Goal: Task Accomplishment & Management: Use online tool/utility

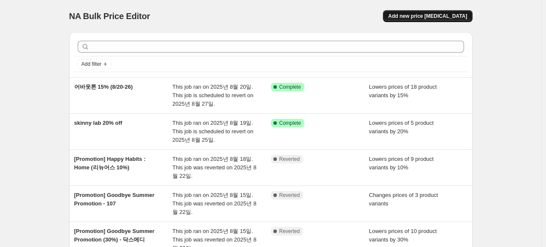
click at [432, 15] on span "Add new price [MEDICAL_DATA]" at bounding box center [427, 16] width 79 height 7
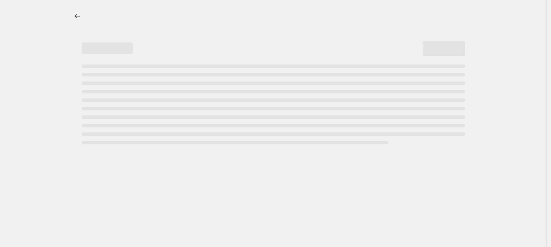
select select "percentage"
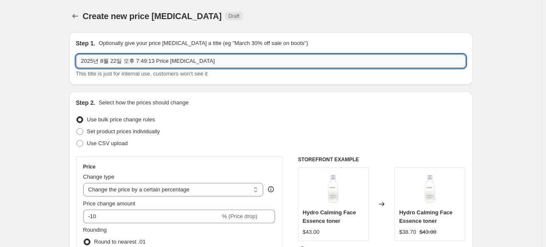
click at [125, 58] on input "2025년 8월 22일 오후 7:49:13 Price change job" at bounding box center [271, 61] width 390 height 14
click at [124, 58] on input "2025년 8월 22일 오후 7:49:13 Price change job" at bounding box center [271, 61] width 390 height 14
paste input "[Promotion] Shop by Value: Organic"
type input "[Promotion] Shop by Value: Organic (스키니랩 20%)"
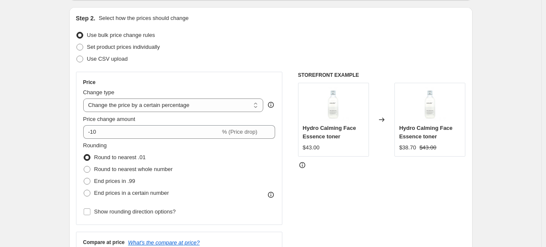
scroll to position [85, 0]
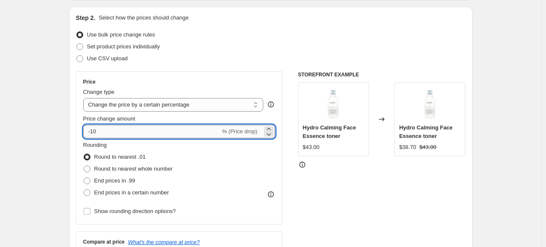
click at [117, 133] on input "-10" at bounding box center [151, 132] width 137 height 14
type input "-1"
type input "-20"
click at [90, 195] on span at bounding box center [87, 192] width 7 height 7
click at [84, 190] on input "End prices in a certain number" at bounding box center [84, 189] width 0 height 0
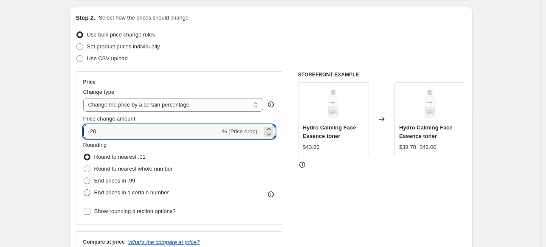
radio input "true"
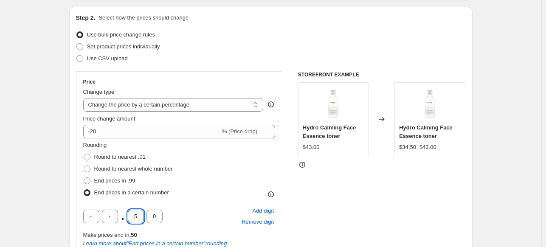
click at [140, 216] on input "5" at bounding box center [136, 217] width 16 height 14
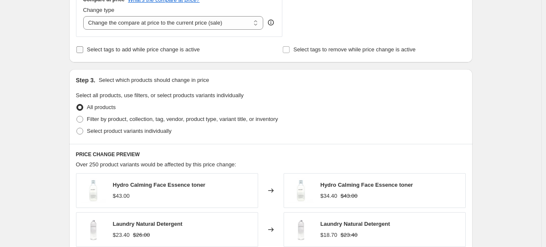
scroll to position [382, 0]
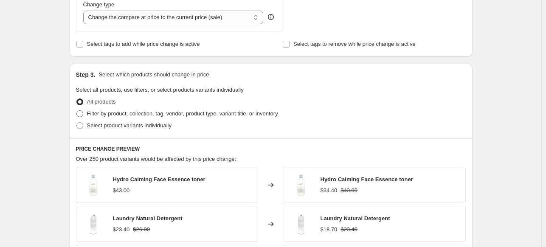
click at [81, 117] on span at bounding box center [79, 113] width 7 height 7
click at [77, 111] on input "Filter by product, collection, tag, vendor, product type, variant title, or inv…" at bounding box center [76, 110] width 0 height 0
radio input "true"
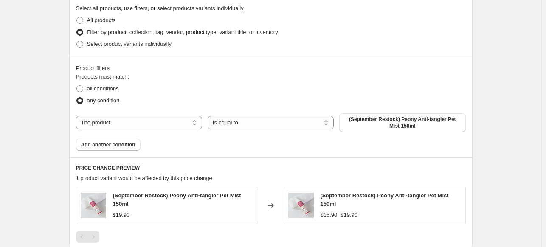
scroll to position [467, 0]
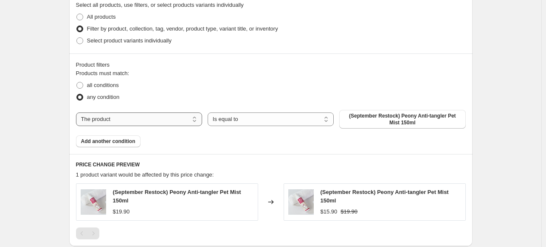
click at [126, 121] on select "The product The product's collection The product's tag The product's vendor The…" at bounding box center [139, 120] width 126 height 14
select select "vendor"
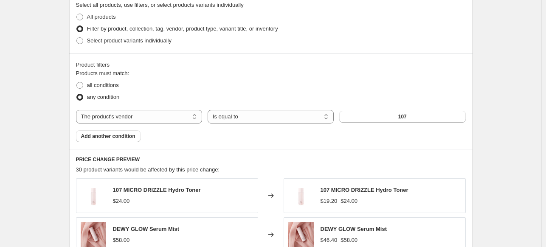
click at [383, 116] on button "107" at bounding box center [402, 117] width 126 height 12
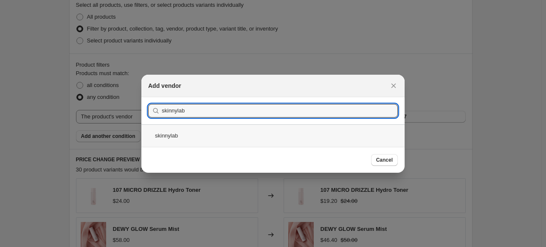
type input "skinnylab"
click at [193, 139] on div "skinnylab" at bounding box center [272, 135] width 263 height 23
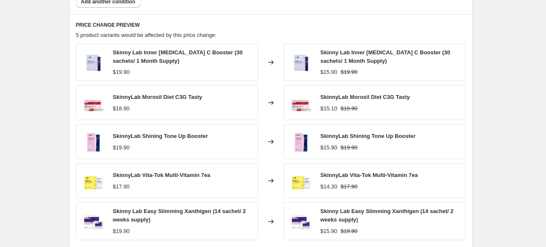
scroll to position [722, 0]
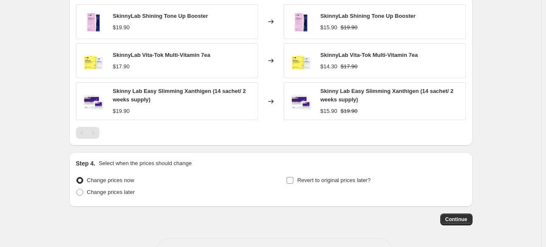
click at [290, 180] on input "Revert to original prices later?" at bounding box center [290, 180] width 7 height 7
checkbox input "true"
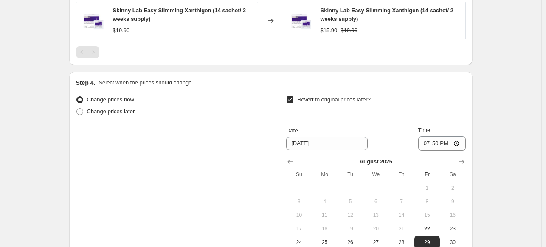
scroll to position [807, 0]
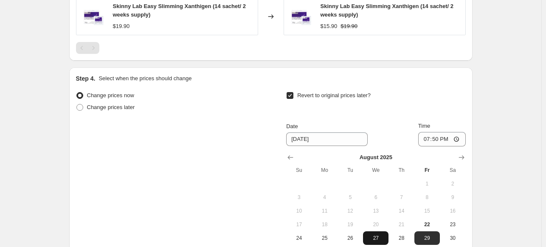
click at [385, 236] on span "27" at bounding box center [376, 238] width 19 height 7
type input "8/27/2025"
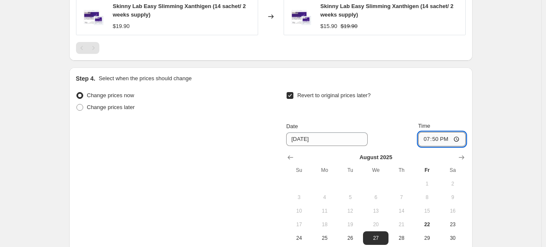
click at [438, 138] on input "19:50" at bounding box center [442, 139] width 48 height 14
type input "17:00"
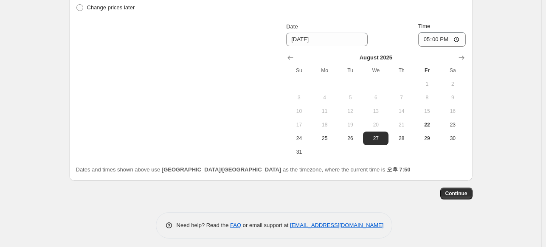
scroll to position [910, 0]
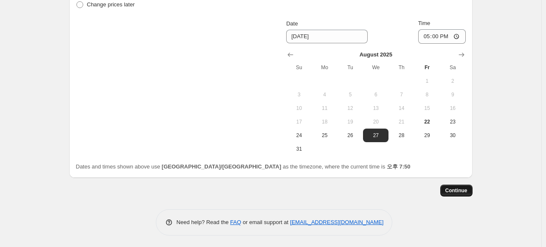
click at [459, 192] on span "Continue" at bounding box center [457, 190] width 22 height 7
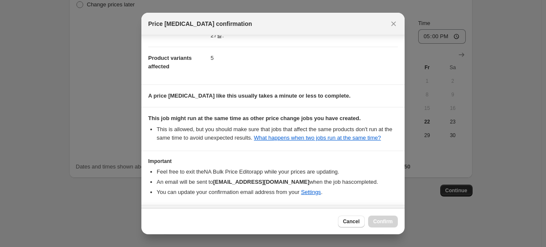
scroll to position [118, 0]
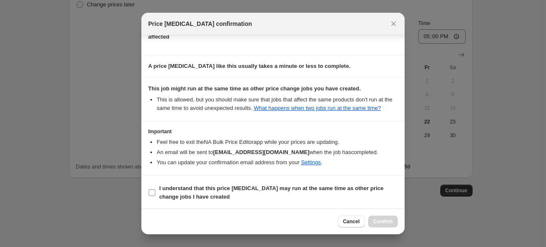
click at [240, 196] on span "I understand that this price change job may run at the same time as other price…" at bounding box center [278, 192] width 239 height 17
click at [155, 196] on input "I understand that this price change job may run at the same time as other price…" at bounding box center [152, 192] width 7 height 7
checkbox input "true"
click at [371, 222] on button "Confirm" at bounding box center [383, 222] width 30 height 12
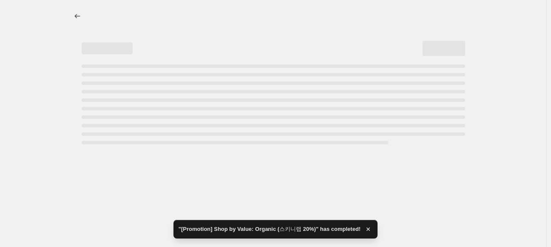
select select "percentage"
select select "vendor"
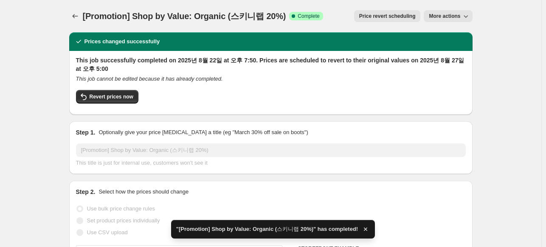
click at [460, 17] on span "More actions" at bounding box center [444, 16] width 31 height 7
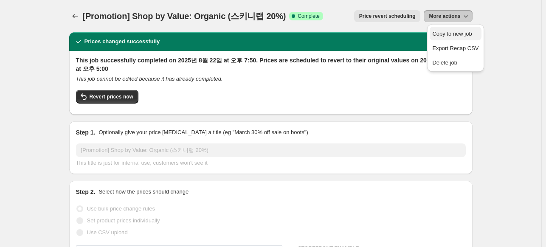
click at [465, 37] on span "Copy to new job" at bounding box center [452, 34] width 40 height 6
select select "percentage"
select select "vendor"
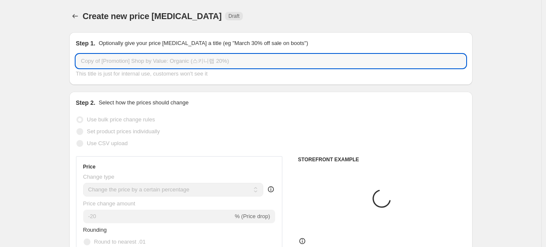
click at [117, 57] on input "Copy of [Promotion] Shop by Value: Organic (스키니랩 20%)" at bounding box center [271, 61] width 390 height 14
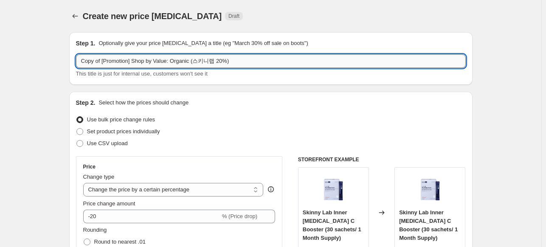
drag, startPoint x: 103, startPoint y: 60, endPoint x: 79, endPoint y: 60, distance: 23.8
click at [79, 60] on input "Copy of [Promotion] Shop by Value: Organic (스키니랩 20%)" at bounding box center [271, 61] width 390 height 14
drag, startPoint x: 223, startPoint y: 62, endPoint x: 175, endPoint y: 64, distance: 47.6
click at [175, 64] on input "[Promotion] Shop by Value: Organic (스키니랩 20%)" at bounding box center [271, 61] width 390 height 14
type input "[Promotion] Shop by Value: Organic (15%)"
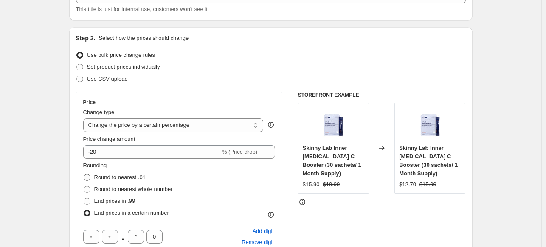
scroll to position [85, 0]
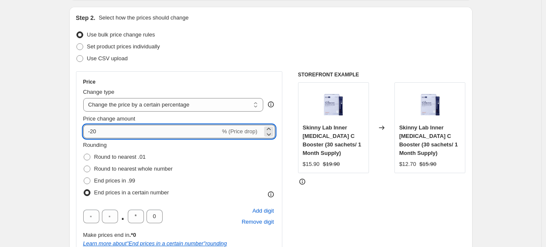
click at [116, 133] on input "-20" at bounding box center [151, 132] width 137 height 14
type input "-2"
type input "-15"
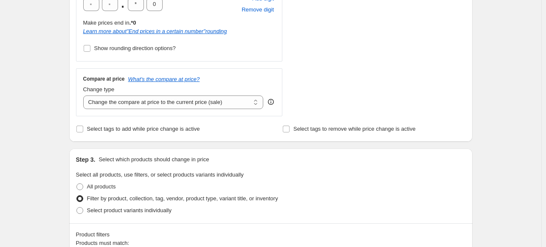
scroll to position [425, 0]
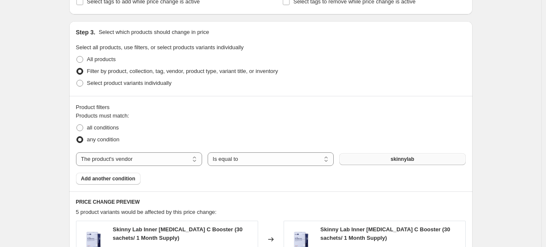
click at [400, 158] on span "skinnylab" at bounding box center [402, 159] width 23 height 7
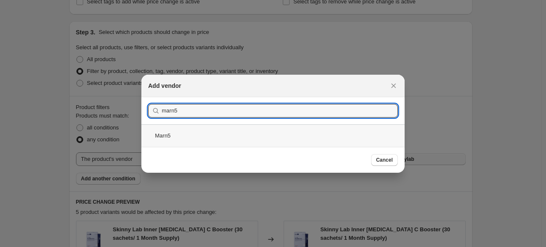
type input "marn5"
click at [180, 144] on div "Marn5" at bounding box center [272, 135] width 263 height 23
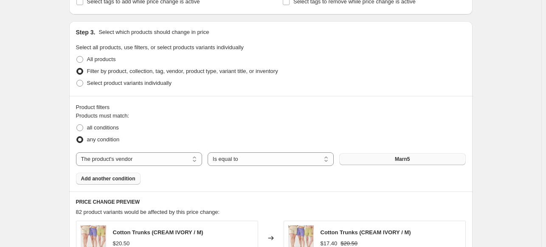
click at [130, 181] on span "Add another condition" at bounding box center [108, 178] width 54 height 7
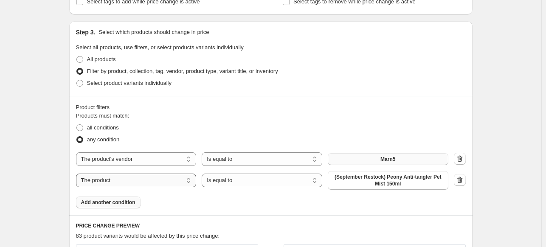
click at [175, 183] on select "The product The product's collection The product's tag The product's vendor The…" at bounding box center [136, 181] width 121 height 14
select select "vendor"
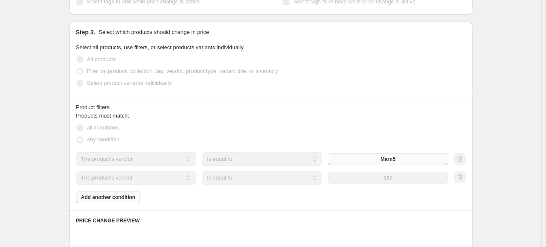
click at [378, 177] on div "107" at bounding box center [388, 178] width 121 height 12
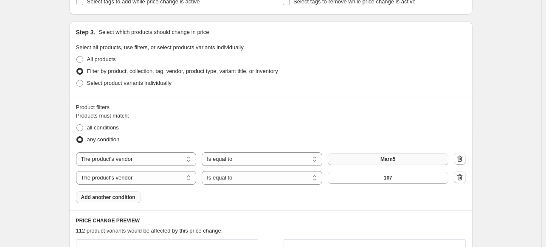
click at [387, 176] on span "107" at bounding box center [388, 178] width 8 height 7
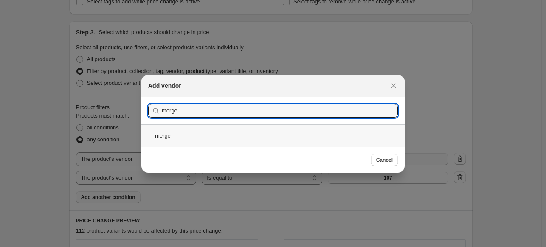
type input "merge"
click at [189, 145] on div "merge" at bounding box center [272, 135] width 263 height 23
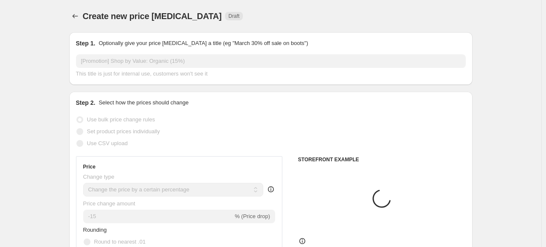
scroll to position [425, 0]
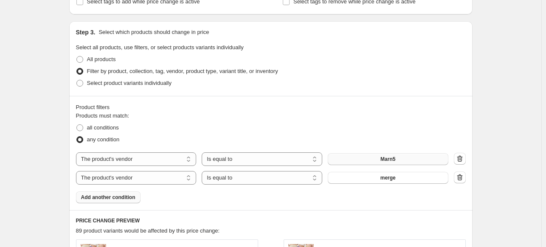
click at [121, 198] on span "Add another condition" at bounding box center [108, 197] width 54 height 7
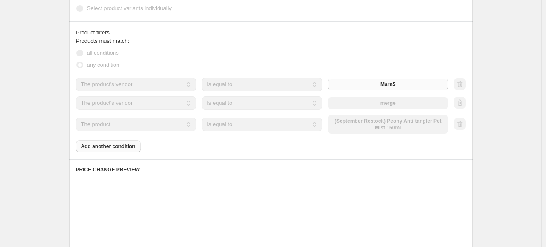
scroll to position [510, 0]
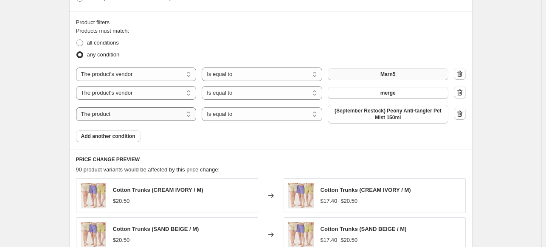
click at [119, 116] on select "The product The product's collection The product's tag The product's vendor The…" at bounding box center [136, 114] width 121 height 14
select select "vendor"
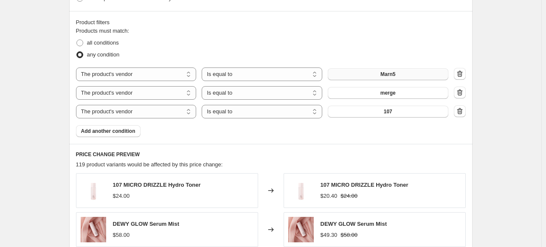
click at [393, 112] on span "107" at bounding box center [388, 111] width 8 height 7
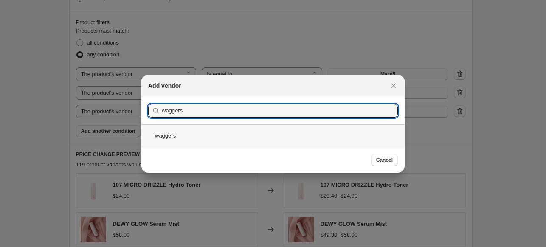
type input "waggers"
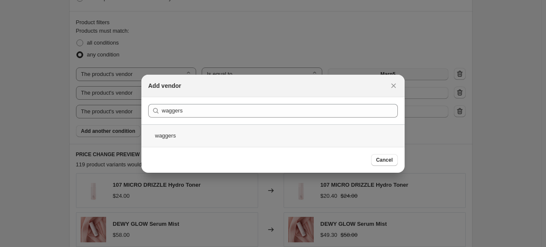
click at [182, 138] on div "waggers" at bounding box center [272, 135] width 263 height 23
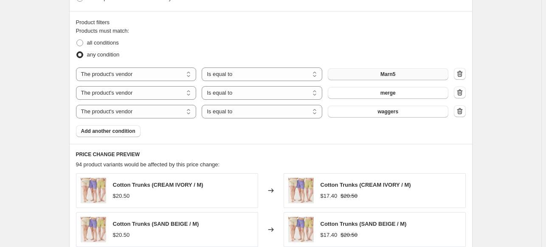
click at [129, 135] on button "Add another condition" at bounding box center [108, 131] width 65 height 12
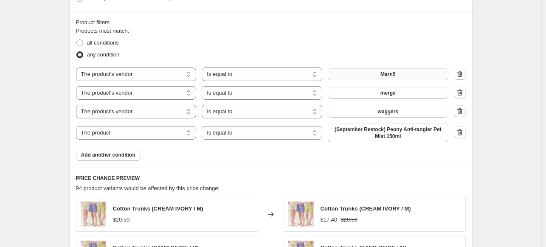
click at [147, 140] on div "The product The product's collection The product's tag The product's vendor The…" at bounding box center [262, 133] width 373 height 19
click at [144, 136] on select "The product The product's collection The product's tag The product's vendor The…" at bounding box center [136, 133] width 121 height 14
select select "vendor"
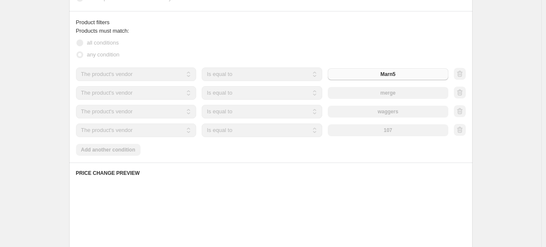
click at [370, 134] on button "107" at bounding box center [388, 130] width 121 height 12
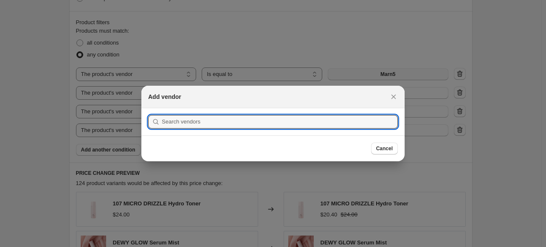
scroll to position [0, 0]
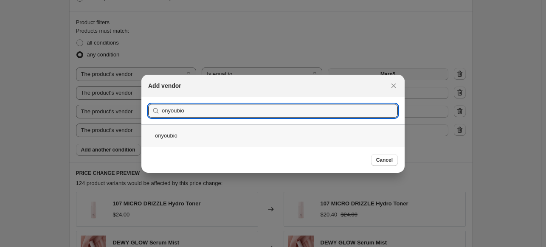
type input "onyoubio"
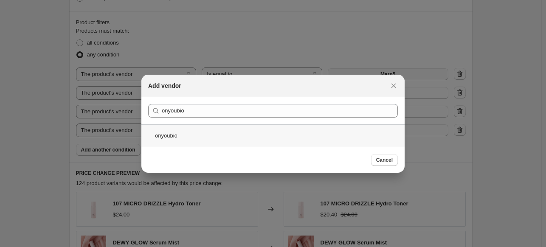
click at [184, 136] on div "onyoubio" at bounding box center [272, 135] width 263 height 23
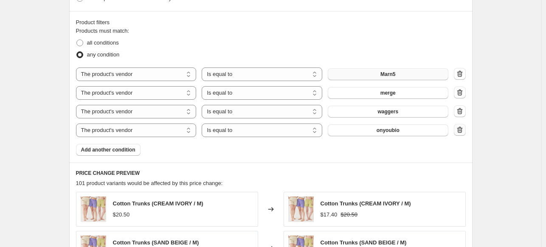
click at [464, 131] on icon "button" at bounding box center [460, 130] width 8 height 8
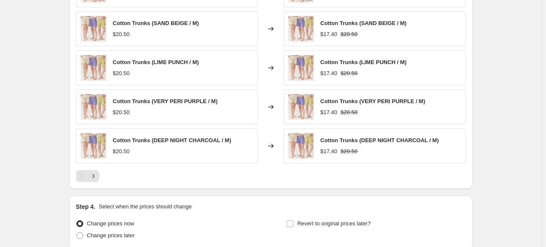
scroll to position [765, 0]
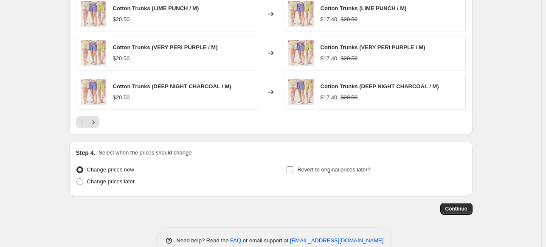
click at [294, 169] on input "Revert to original prices later?" at bounding box center [290, 170] width 7 height 7
checkbox input "true"
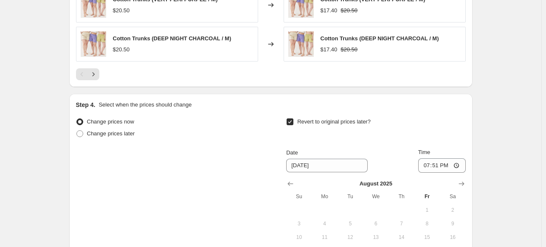
scroll to position [892, 0]
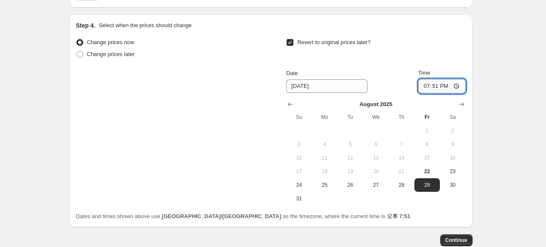
click at [440, 90] on input "19:51" at bounding box center [442, 86] width 48 height 14
type input "17:00"
click at [383, 184] on span "27" at bounding box center [376, 185] width 19 height 7
type input "8/27/2025"
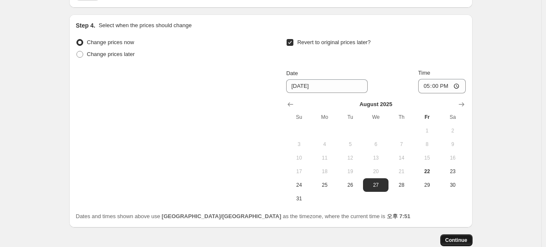
click at [459, 238] on span "Continue" at bounding box center [457, 240] width 22 height 7
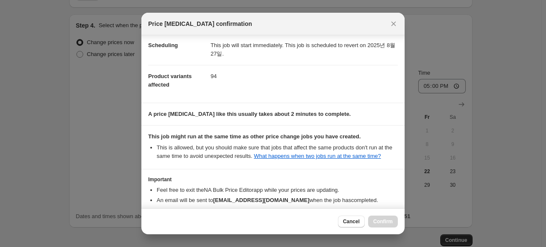
scroll to position [118, 0]
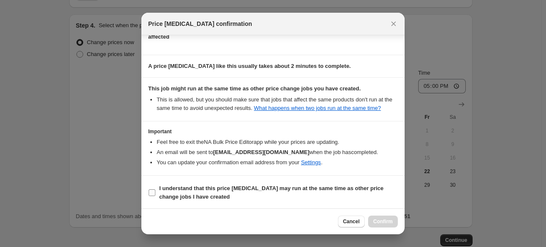
click at [314, 188] on b "I understand that this price change job may run at the same time as other price…" at bounding box center [271, 192] width 224 height 15
click at [155, 189] on input "I understand that this price change job may run at the same time as other price…" at bounding box center [152, 192] width 7 height 7
checkbox input "true"
click at [383, 218] on button "Confirm" at bounding box center [383, 222] width 30 height 12
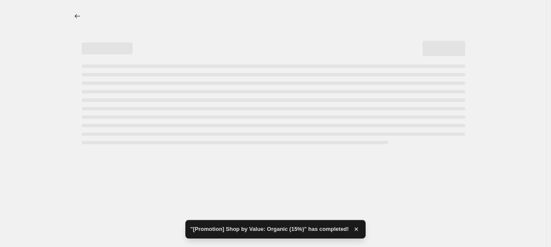
select select "percentage"
select select "vendor"
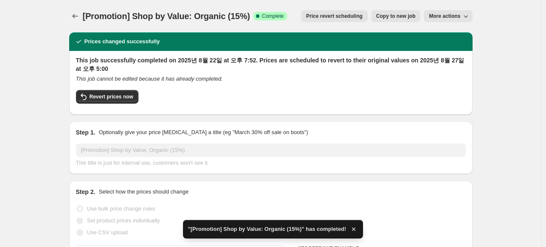
click at [445, 14] on span "More actions" at bounding box center [444, 16] width 31 height 7
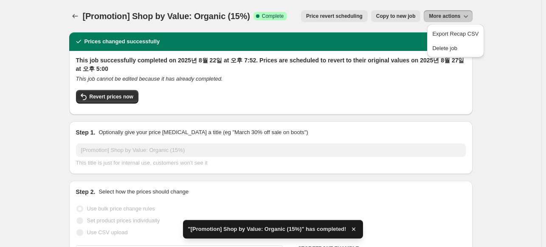
click at [413, 21] on button "Copy to new job" at bounding box center [396, 16] width 50 height 12
select select "percentage"
select select "vendor"
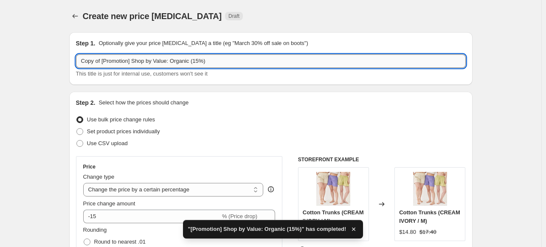
click at [161, 64] on input "Copy of [Promotion] Shop by Value: Organic (15%)" at bounding box center [271, 61] width 390 height 14
drag, startPoint x: 103, startPoint y: 61, endPoint x: 57, endPoint y: 61, distance: 46.7
click at [201, 59] on input "[Promotion] Shop by Value: Organic (15%)" at bounding box center [271, 61] width 390 height 14
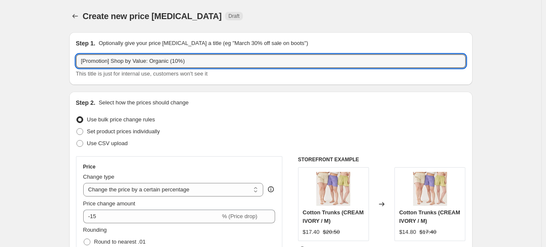
type input "[Promotion] Shop by Value: Organic (10%)"
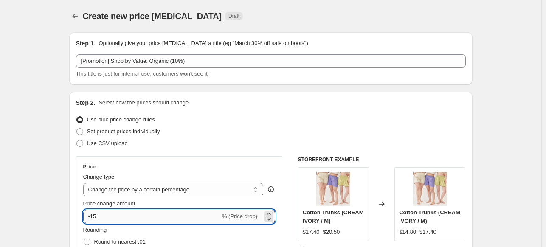
click at [146, 210] on input "-15" at bounding box center [151, 217] width 137 height 14
type input "-10"
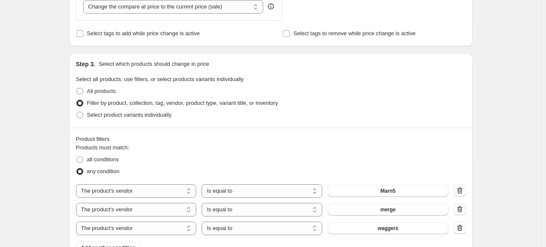
scroll to position [467, 0]
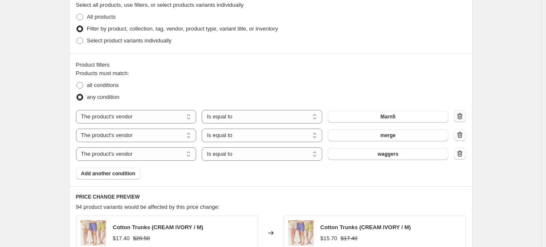
click at [461, 115] on icon "button" at bounding box center [460, 116] width 8 height 8
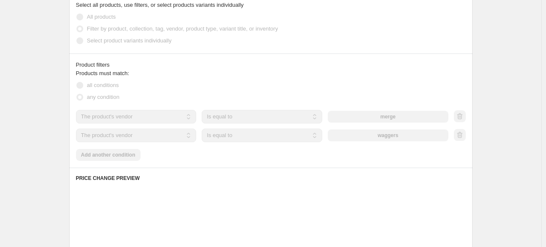
click at [394, 119] on div "merge" at bounding box center [388, 117] width 121 height 12
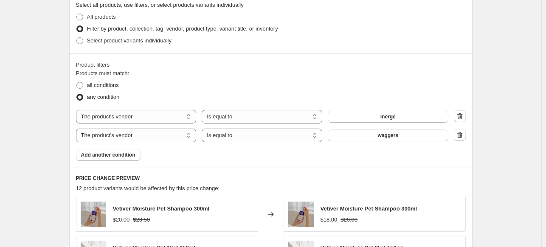
click at [396, 119] on span "merge" at bounding box center [388, 116] width 15 height 7
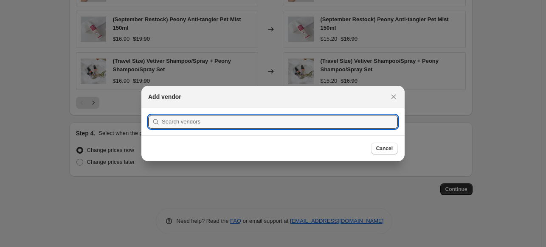
scroll to position [0, 0]
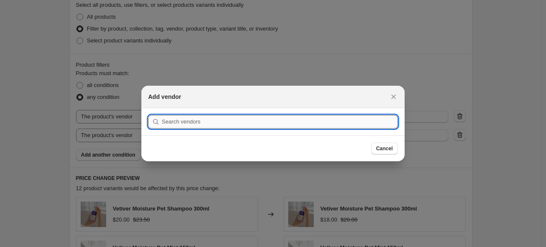
click at [296, 122] on input ":rad:" at bounding box center [280, 122] width 236 height 14
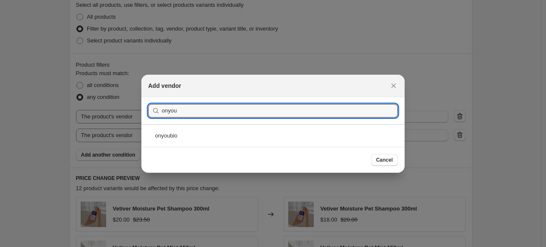
type input "onyou"
click at [187, 141] on div "onyoubio" at bounding box center [272, 135] width 263 height 23
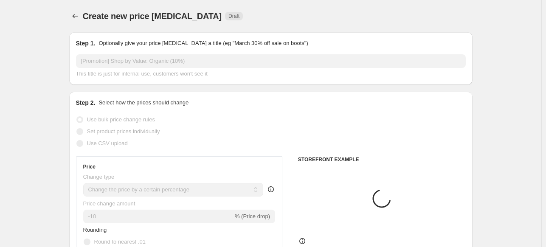
scroll to position [467, 0]
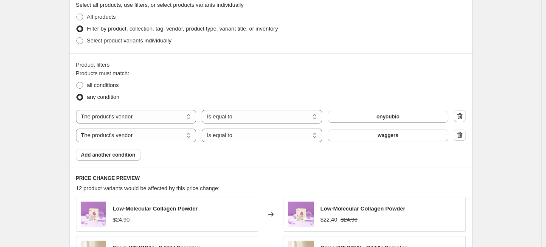
click at [381, 137] on span "waggers" at bounding box center [388, 135] width 21 height 7
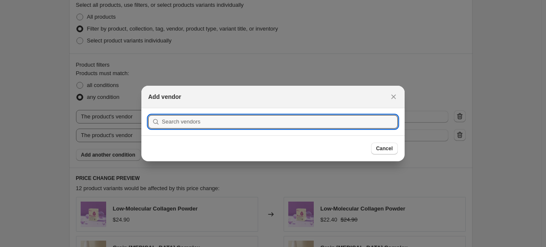
scroll to position [0, 0]
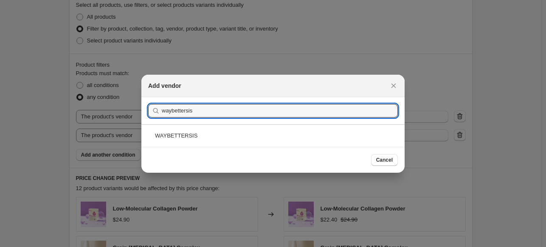
type input "waybettersis"
click at [185, 135] on div "WAYBETTERSIS" at bounding box center [272, 135] width 263 height 23
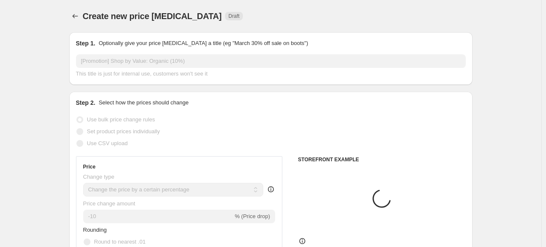
scroll to position [467, 0]
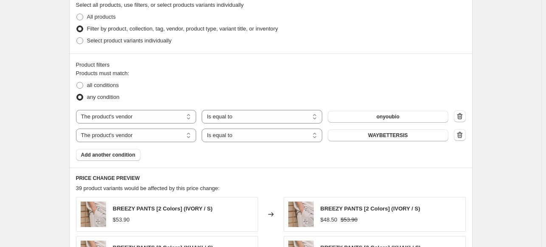
click at [291, 164] on div "Product filters Products must match: all conditions any condition The product T…" at bounding box center [271, 111] width 404 height 114
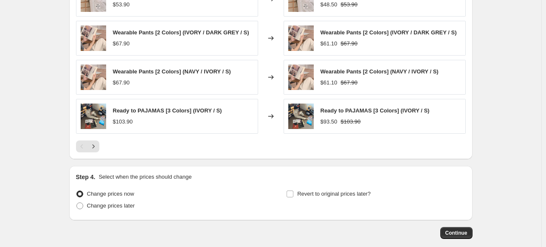
scroll to position [722, 0]
click at [287, 194] on div "Change prices now Change prices later Revert to original prices later?" at bounding box center [271, 200] width 390 height 25
click at [290, 194] on input "Revert to original prices later?" at bounding box center [290, 193] width 7 height 7
checkbox input "true"
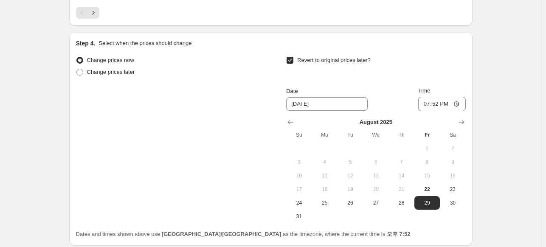
scroll to position [892, 0]
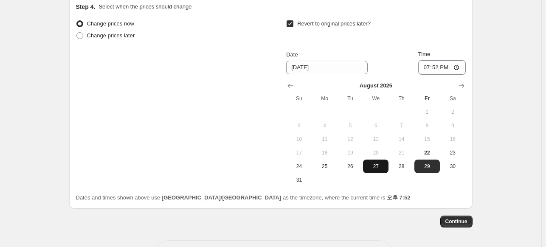
click at [385, 167] on span "27" at bounding box center [376, 166] width 19 height 7
type input "8/27/2025"
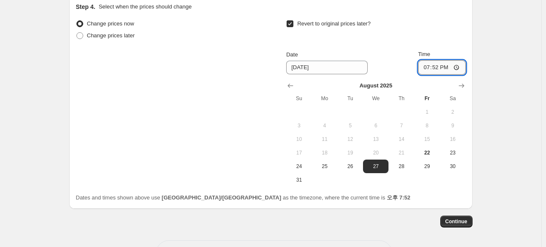
click at [440, 68] on input "19:52" at bounding box center [442, 67] width 48 height 14
type input "17:00"
click at [453, 221] on span "Continue" at bounding box center [457, 221] width 22 height 7
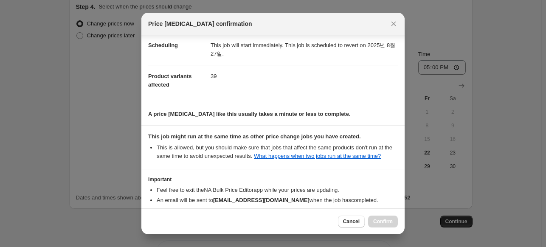
scroll to position [118, 0]
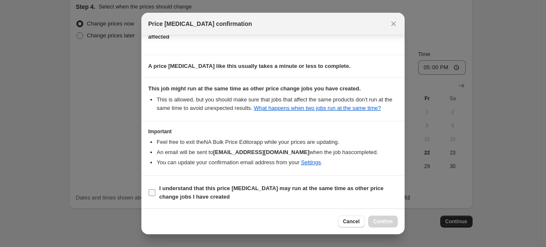
click at [238, 195] on span "I understand that this price change job may run at the same time as other price…" at bounding box center [278, 192] width 239 height 17
click at [155, 195] on input "I understand that this price change job may run at the same time as other price…" at bounding box center [152, 192] width 7 height 7
checkbox input "true"
click at [386, 220] on span "Confirm" at bounding box center [383, 221] width 20 height 7
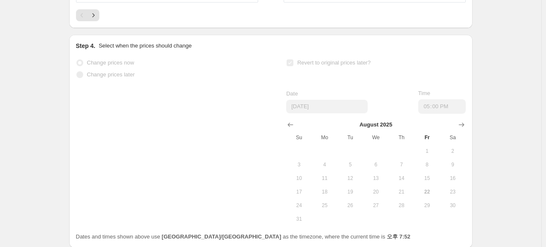
scroll to position [914, 0]
select select "percentage"
select select "vendor"
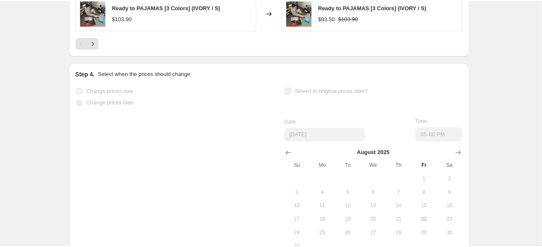
scroll to position [0, 0]
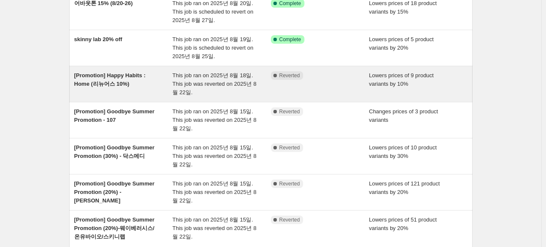
scroll to position [212, 0]
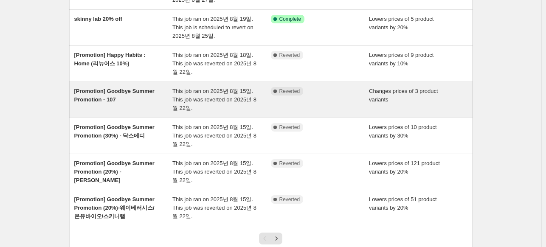
click at [221, 102] on span "This job ran on 2025년 8월 15일. This job was reverted on 2025년 8월 22일." at bounding box center [214, 99] width 84 height 23
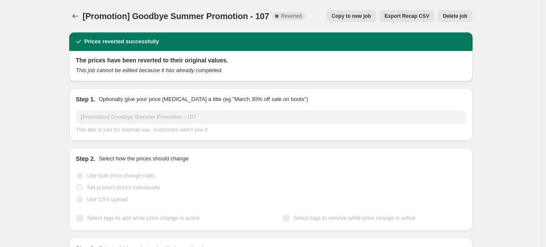
click at [347, 17] on span "Copy to new job" at bounding box center [352, 16] width 40 height 7
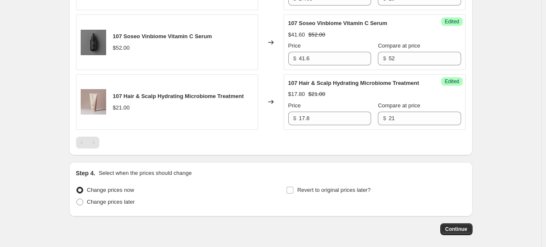
scroll to position [510, 0]
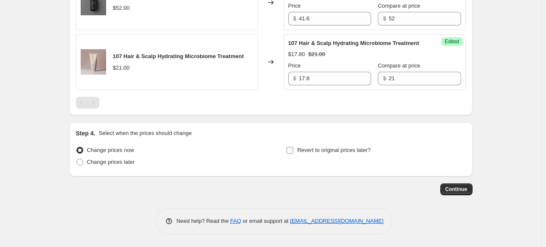
click at [329, 153] on span "Revert to original prices later?" at bounding box center [333, 150] width 73 height 6
click at [294, 154] on input "Revert to original prices later?" at bounding box center [290, 150] width 7 height 7
checkbox input "true"
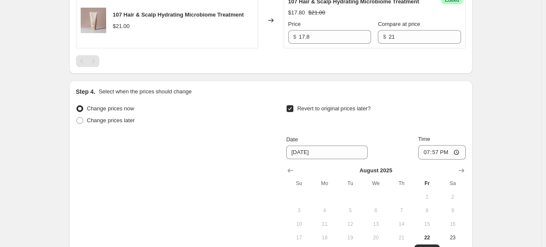
scroll to position [595, 0]
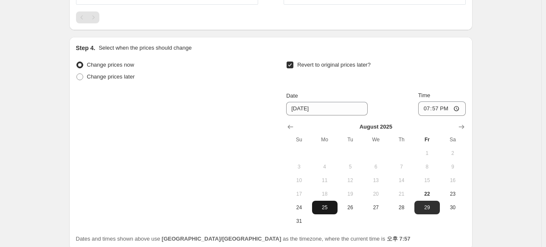
click at [331, 211] on span "25" at bounding box center [325, 207] width 19 height 7
type input "8/25/2025"
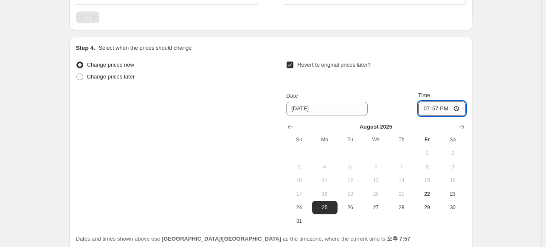
click at [440, 116] on input "19:57" at bounding box center [442, 109] width 48 height 14
type input "17:00"
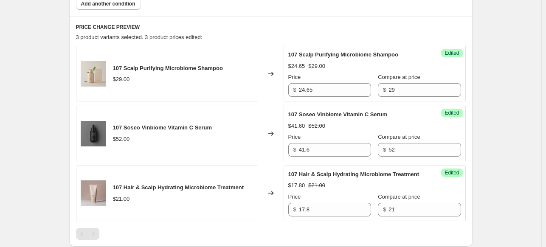
scroll to position [675, 0]
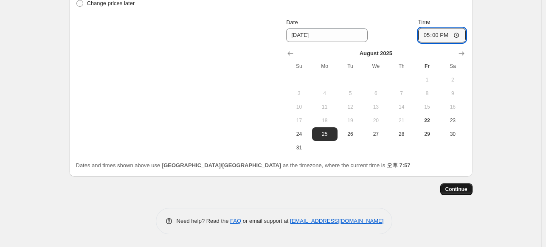
click at [461, 186] on span "Continue" at bounding box center [457, 189] width 22 height 7
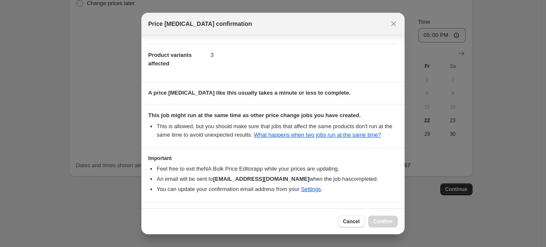
scroll to position [65, 0]
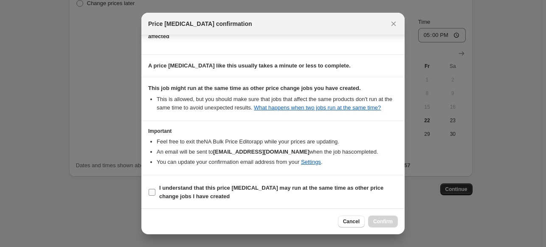
click at [259, 195] on span "I understand that this price change job may run at the same time as other price…" at bounding box center [278, 192] width 239 height 17
click at [155, 195] on input "I understand that this price change job may run at the same time as other price…" at bounding box center [152, 192] width 7 height 7
checkbox input "true"
click at [376, 225] on span "Confirm" at bounding box center [383, 221] width 20 height 7
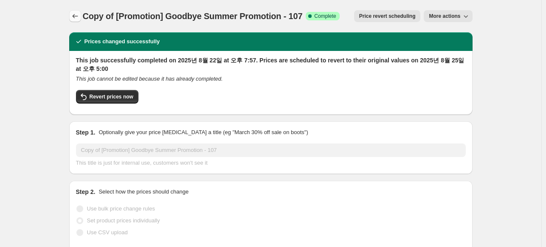
click at [76, 17] on icon "Price change jobs" at bounding box center [75, 16] width 8 height 8
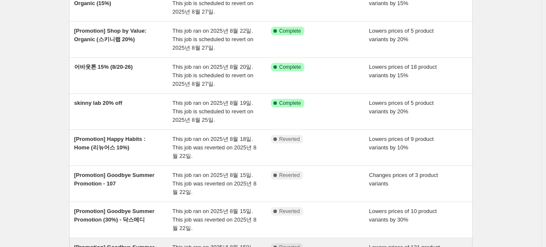
scroll to position [274, 0]
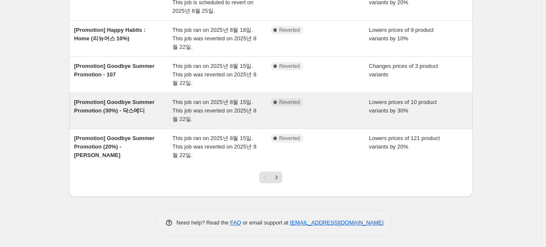
click at [140, 106] on span "[Promotion] Goodbye Summer Promotion (30%) - 닥스메디" at bounding box center [114, 106] width 80 height 15
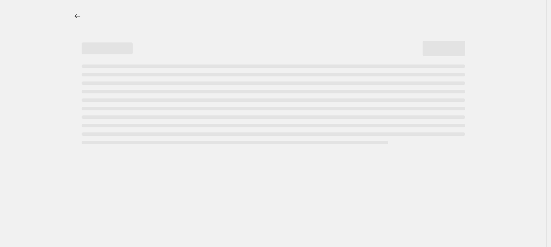
select select "percentage"
select select "vendor"
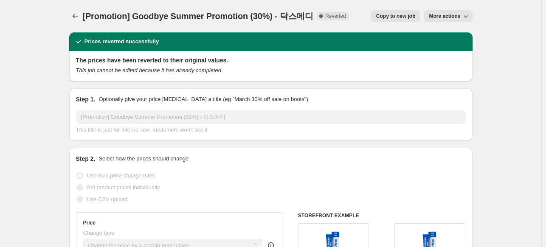
click at [413, 17] on span "Copy to new job" at bounding box center [396, 16] width 40 height 7
select select "percentage"
select select "vendor"
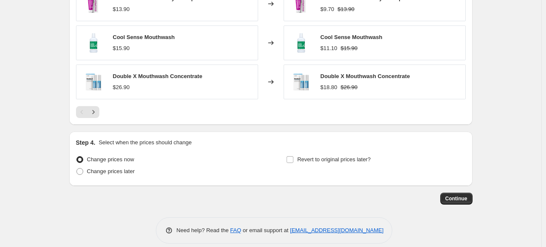
scroll to position [746, 0]
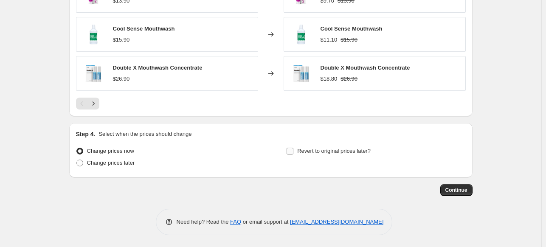
click at [332, 153] on span "Revert to original prices later?" at bounding box center [333, 151] width 73 height 6
click at [294, 153] on input "Revert to original prices later?" at bounding box center [290, 151] width 7 height 7
checkbox input "true"
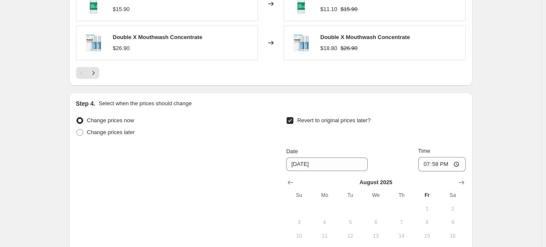
scroll to position [831, 0]
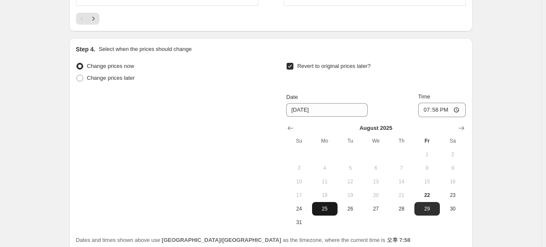
click at [330, 209] on span "25" at bounding box center [325, 209] width 19 height 7
type input "8/25/2025"
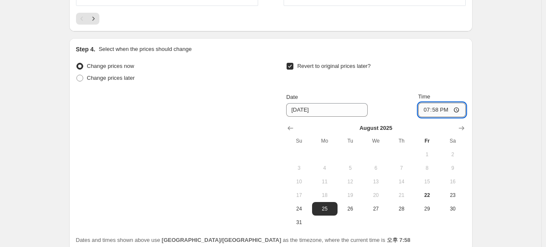
click at [437, 107] on input "19:58" at bounding box center [442, 110] width 48 height 14
type input "17:00"
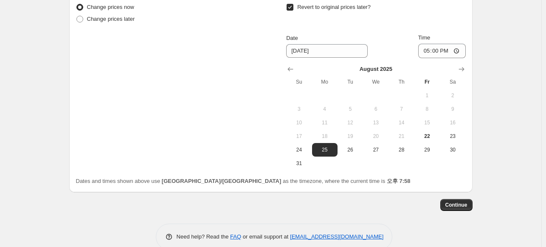
scroll to position [904, 0]
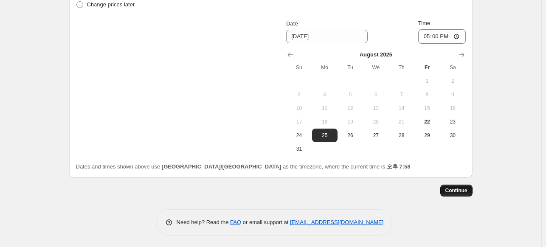
click at [461, 194] on button "Continue" at bounding box center [457, 191] width 32 height 12
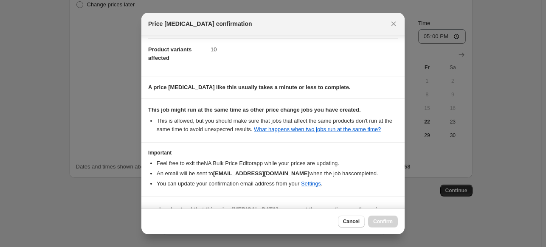
scroll to position [118, 0]
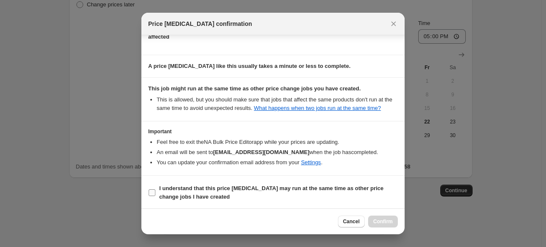
click at [236, 191] on b "I understand that this price change job may run at the same time as other price…" at bounding box center [271, 192] width 224 height 15
click at [155, 191] on input "I understand that this price change job may run at the same time as other price…" at bounding box center [152, 192] width 7 height 7
checkbox input "true"
click at [379, 220] on span "Confirm" at bounding box center [383, 221] width 20 height 7
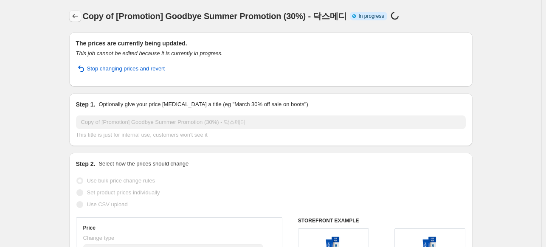
click at [73, 14] on icon "Price change jobs" at bounding box center [75, 16] width 8 height 8
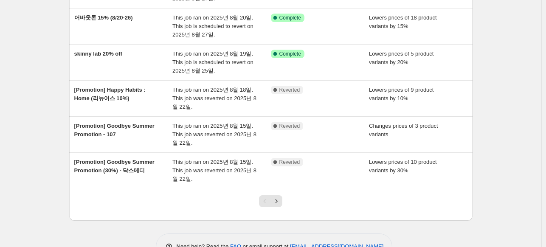
scroll to position [274, 0]
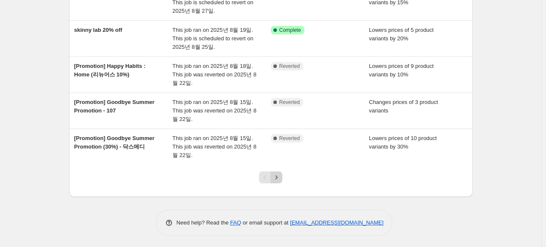
click at [281, 175] on icon "Next" at bounding box center [276, 177] width 8 height 8
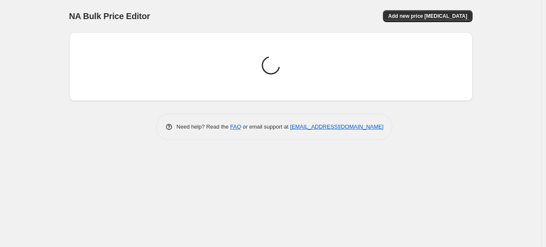
scroll to position [0, 0]
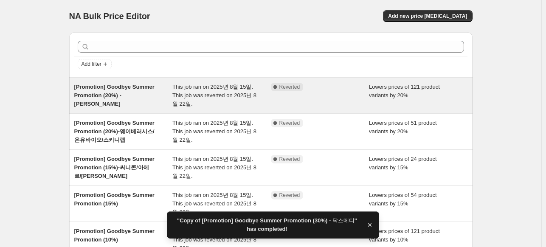
click at [131, 92] on span "[Promotion] Goodbye Summer Promotion (20%) - 플리츠마마" at bounding box center [114, 95] width 80 height 23
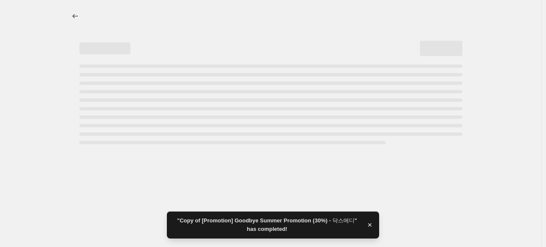
select select "percentage"
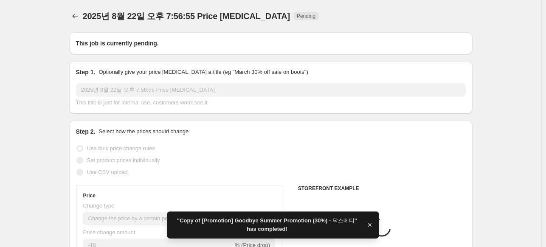
type input "[Promotion] Goodbye Summer Promotion (20%) - 플리츠마마"
radio input "false"
radio input "true"
radio input "false"
radio input "true"
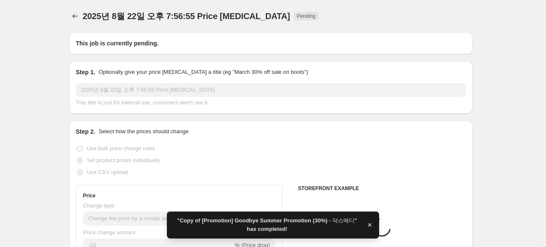
checkbox input "true"
select select "vendor"
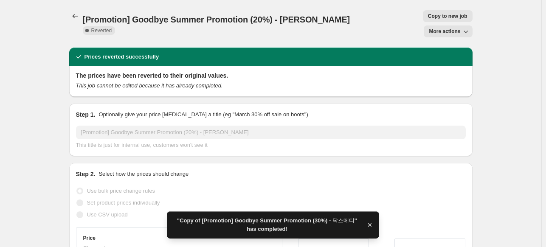
click at [428, 18] on span "Copy to new job" at bounding box center [448, 16] width 40 height 7
select select "percentage"
select select "vendor"
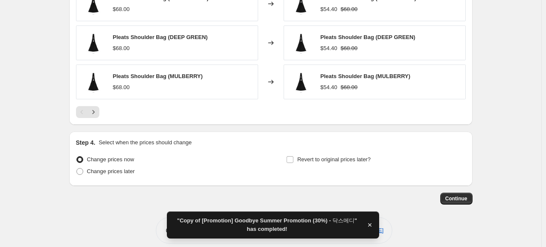
scroll to position [746, 0]
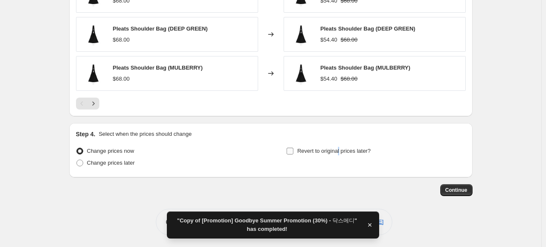
click at [340, 156] on label "Revert to original prices later?" at bounding box center [328, 151] width 85 height 12
click at [327, 152] on span "Revert to original prices later?" at bounding box center [333, 151] width 73 height 6
click at [294, 152] on input "Revert to original prices later?" at bounding box center [290, 151] width 7 height 7
checkbox input "true"
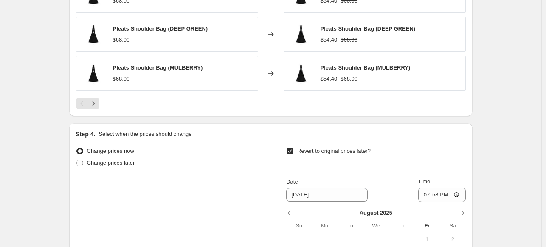
scroll to position [831, 0]
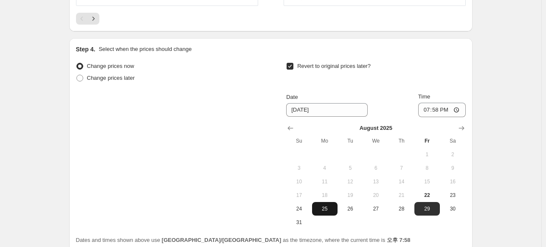
click at [323, 208] on span "25" at bounding box center [325, 209] width 19 height 7
type input "8/25/2025"
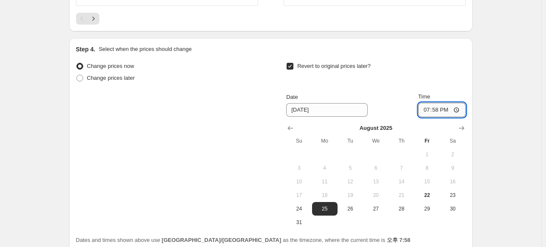
click at [439, 111] on input "19:58" at bounding box center [442, 110] width 48 height 14
type input "17:00"
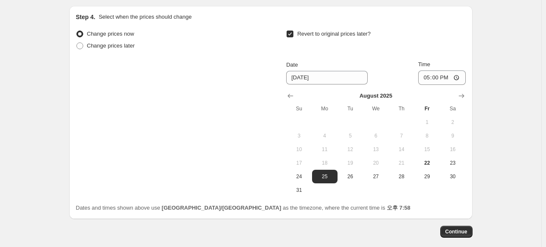
scroll to position [904, 0]
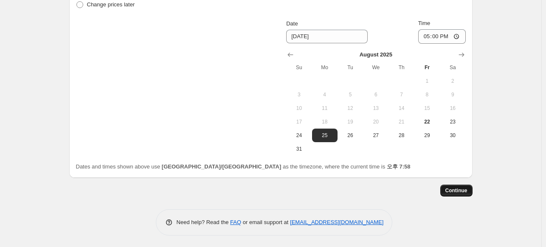
click at [459, 186] on button "Continue" at bounding box center [457, 191] width 32 height 12
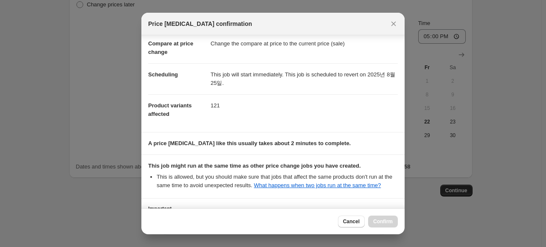
scroll to position [118, 0]
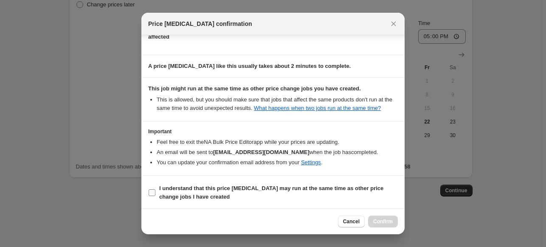
click at [312, 187] on b "I understand that this price change job may run at the same time as other price…" at bounding box center [271, 192] width 224 height 15
click at [155, 189] on input "I understand that this price change job may run at the same time as other price…" at bounding box center [152, 192] width 7 height 7
checkbox input "true"
click at [382, 223] on span "Confirm" at bounding box center [383, 221] width 20 height 7
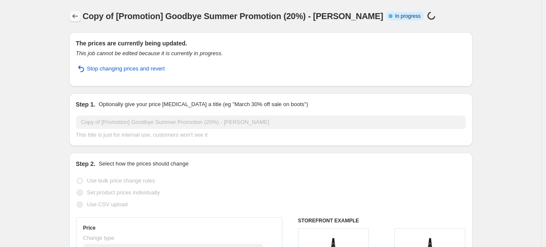
click at [76, 18] on icon "Price change jobs" at bounding box center [75, 16] width 8 height 8
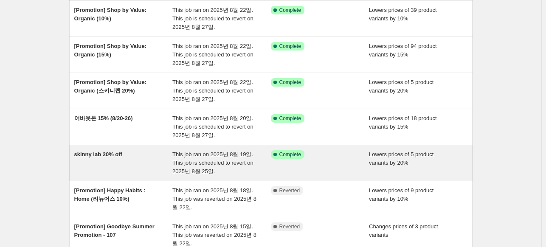
scroll to position [255, 0]
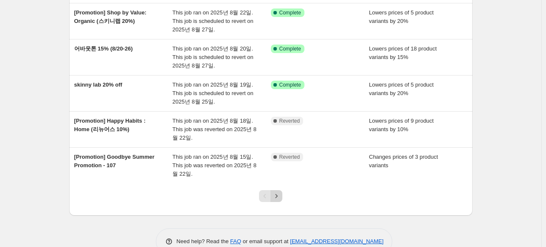
click at [280, 195] on icon "Next" at bounding box center [276, 196] width 8 height 8
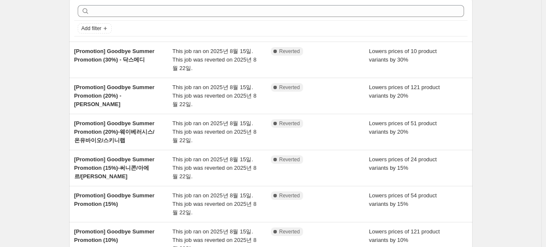
scroll to position [0, 0]
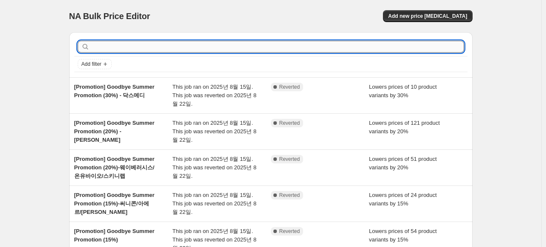
click at [128, 45] on input "text" at bounding box center [277, 47] width 373 height 12
type input "a"
type input "ㅡ"
type input "mumchit"
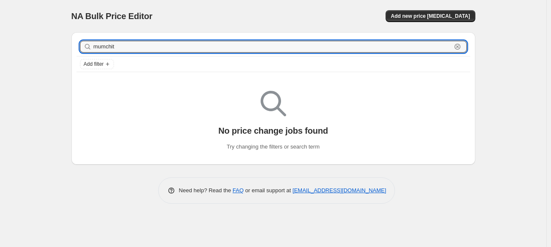
click at [61, 48] on div "NA Bulk Price Editor. This page is ready NA Bulk Price Editor Add new price cha…" at bounding box center [273, 108] width 424 height 217
type input "멈칫"
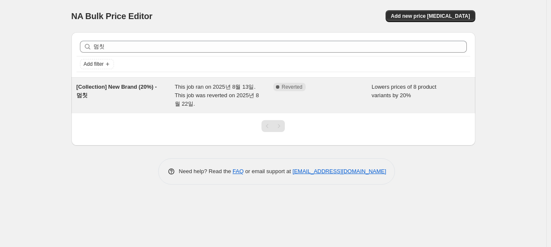
click at [134, 91] on div "[Collection] New Brand (20%) - 멈칫" at bounding box center [125, 95] width 99 height 25
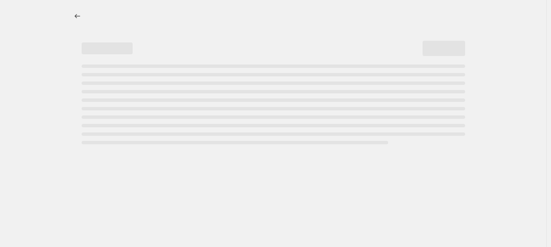
select select "percentage"
select select "vendor"
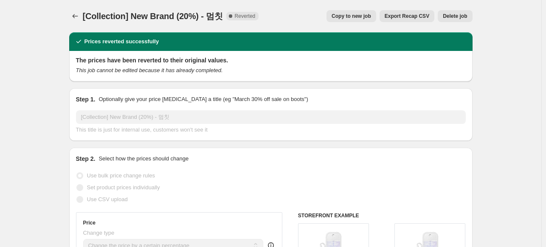
click at [363, 16] on span "Copy to new job" at bounding box center [352, 16] width 40 height 7
select select "percentage"
select select "vendor"
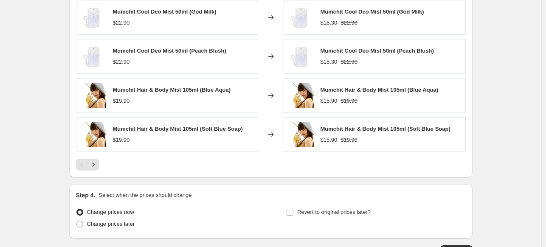
scroll to position [746, 0]
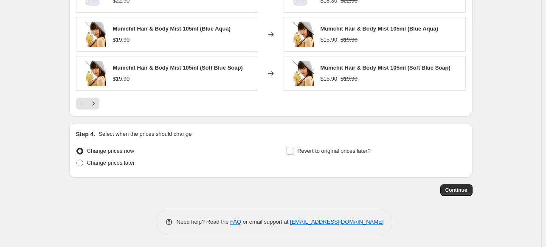
click at [312, 154] on span "Revert to original prices later?" at bounding box center [333, 151] width 73 height 8
click at [294, 154] on input "Revert to original prices later?" at bounding box center [290, 151] width 7 height 7
checkbox input "true"
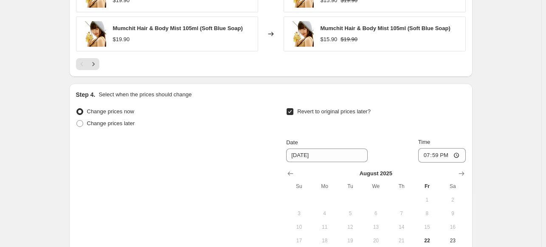
scroll to position [873, 0]
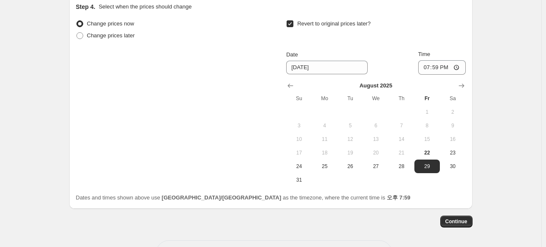
drag, startPoint x: 323, startPoint y: 170, endPoint x: 393, endPoint y: 104, distance: 95.6
click at [324, 169] on span "25" at bounding box center [325, 166] width 19 height 7
type input "8/25/2025"
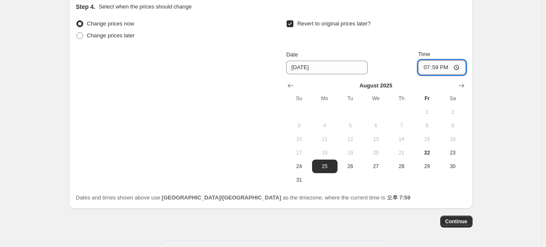
click at [436, 67] on input "19:59" at bounding box center [442, 67] width 48 height 14
type input "17:00"
click at [469, 216] on button "Continue" at bounding box center [457, 222] width 32 height 12
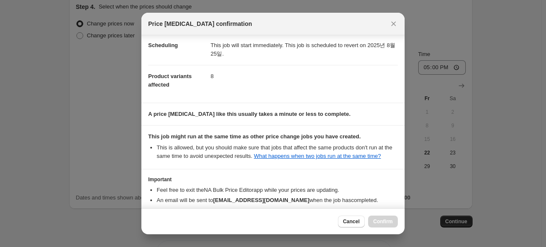
scroll to position [118, 0]
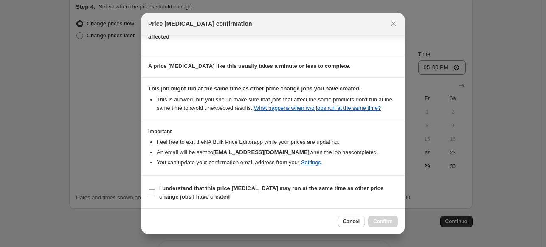
click at [250, 189] on b "I understand that this price change job may run at the same time as other price…" at bounding box center [271, 192] width 224 height 15
click at [155, 189] on input "I understand that this price change job may run at the same time as other price…" at bounding box center [152, 192] width 7 height 7
checkbox input "true"
click at [389, 220] on span "Confirm" at bounding box center [383, 221] width 20 height 7
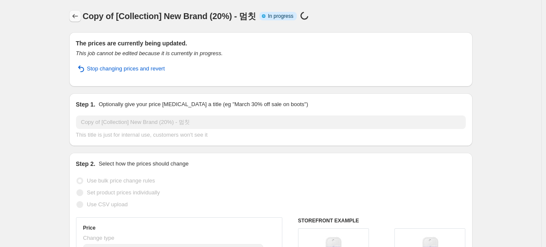
click at [73, 16] on icon "Price change jobs" at bounding box center [75, 16] width 8 height 8
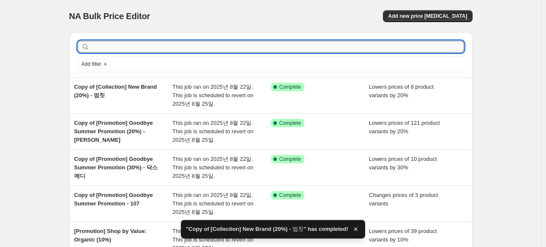
click at [142, 42] on input "text" at bounding box center [277, 47] width 373 height 12
type input "런드리유"
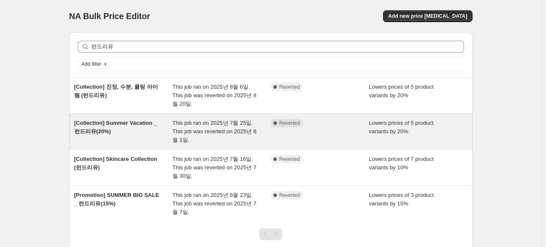
click at [146, 124] on span "[Collection] Summer Vacation _ 런드리유(20%)" at bounding box center [115, 127] width 83 height 15
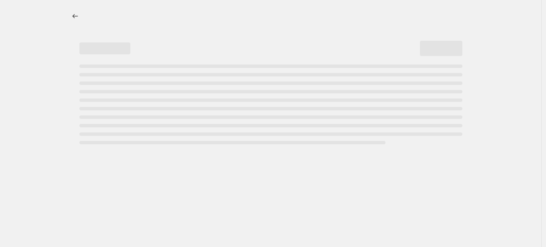
select select "percentage"
select select "vendor"
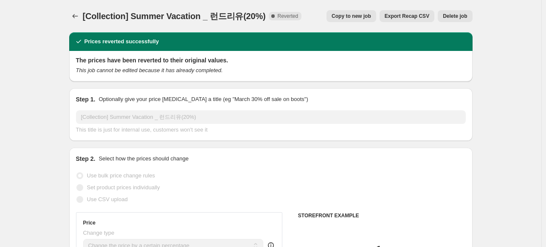
click at [361, 16] on span "Copy to new job" at bounding box center [352, 16] width 40 height 7
select select "percentage"
select select "vendor"
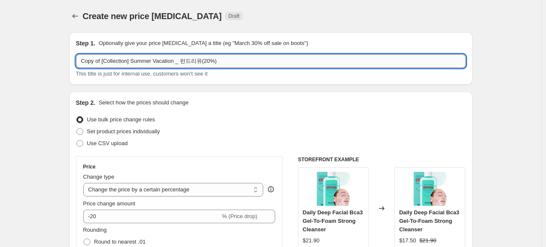
click at [139, 65] on input "Copy of [Collection] Summer Vacation _ 런드리유(20%)" at bounding box center [271, 61] width 390 height 14
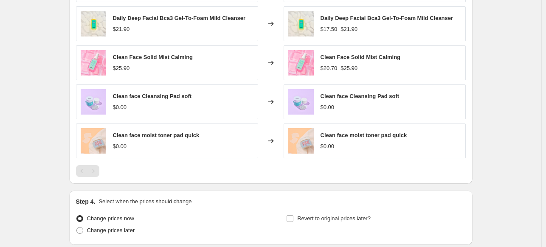
scroll to position [746, 0]
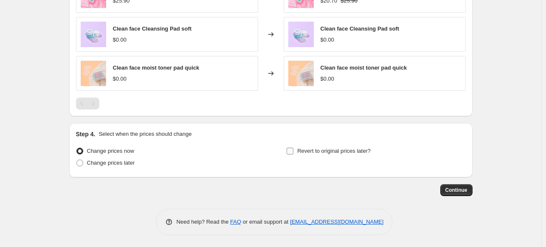
click at [326, 154] on span "Revert to original prices later?" at bounding box center [333, 151] width 73 height 8
click at [294, 154] on input "Revert to original prices later?" at bounding box center [290, 151] width 7 height 7
checkbox input "true"
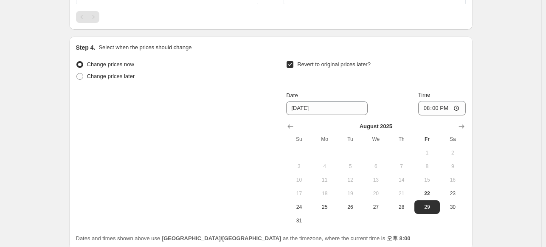
scroll to position [904, 0]
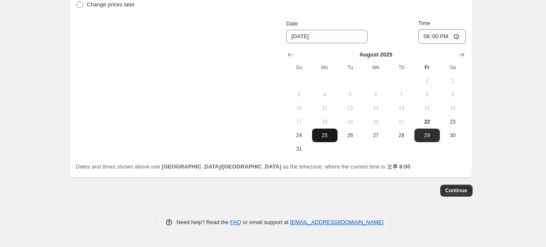
click at [329, 134] on span "25" at bounding box center [325, 135] width 19 height 7
type input "8/25/2025"
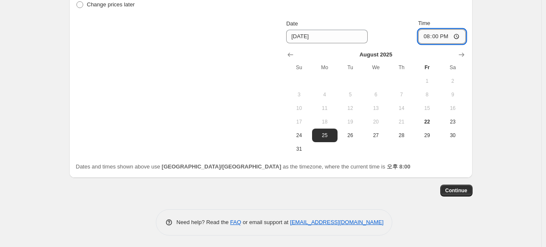
click at [441, 35] on input "20:00" at bounding box center [442, 36] width 48 height 14
type input "17:00"
click at [455, 190] on span "Continue" at bounding box center [457, 190] width 22 height 7
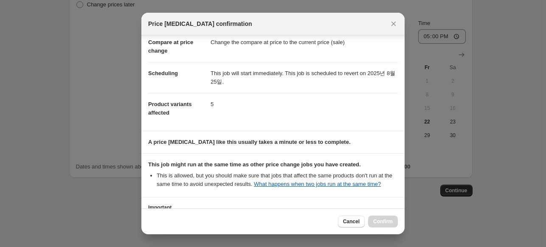
scroll to position [118, 0]
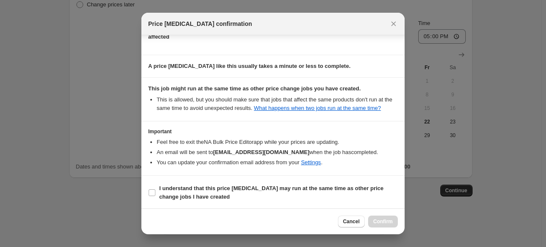
click at [209, 161] on li "You can update your confirmation email address from your Settings ." at bounding box center [277, 162] width 241 height 8
click at [207, 192] on span "I understand that this price change job may run at the same time as other price…" at bounding box center [278, 192] width 239 height 17
click at [155, 192] on input "I understand that this price change job may run at the same time as other price…" at bounding box center [152, 192] width 7 height 7
checkbox input "true"
click at [383, 219] on span "Confirm" at bounding box center [383, 221] width 20 height 7
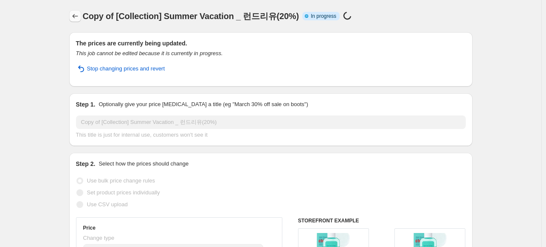
click at [76, 14] on icon "Price change jobs" at bounding box center [75, 16] width 8 height 8
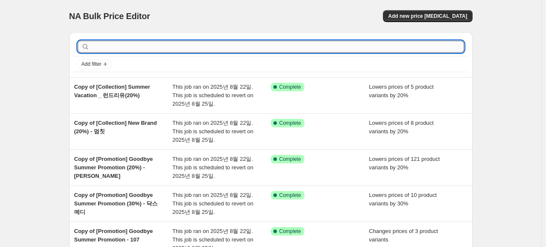
click at [116, 44] on input "text" at bounding box center [277, 47] width 373 height 12
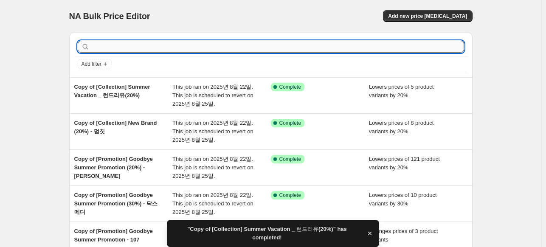
click at [148, 47] on input "text" at bounding box center [277, 47] width 373 height 12
type input "초"
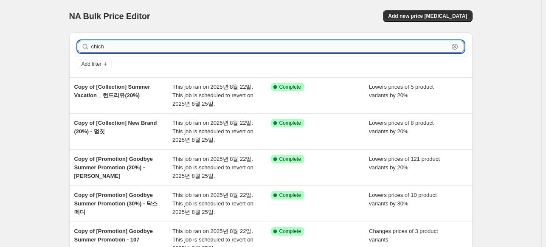
type input "chicho"
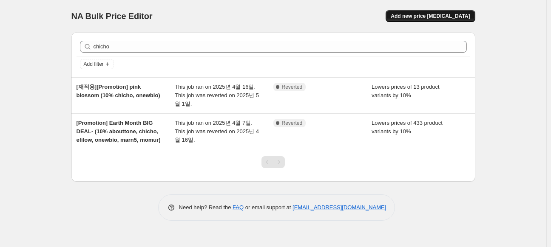
click at [461, 18] on span "Add new price change job" at bounding box center [429, 16] width 79 height 7
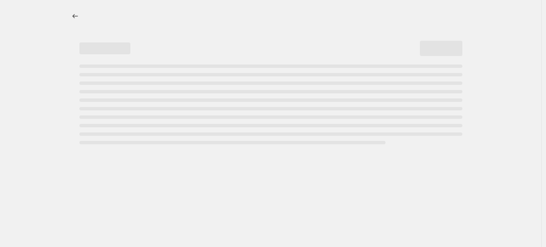
select select "percentage"
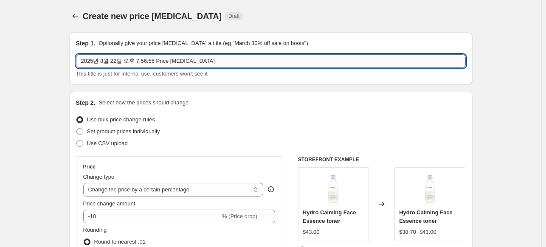
click at [112, 61] on input "2025년 8월 22일 오후 7:56:55 Price change job" at bounding box center [271, 61] width 390 height 14
paste input "[Promotion] Goodbye Summer Promotion"
type input "[Promotion] Goodbye Summer Promotion (15%)"
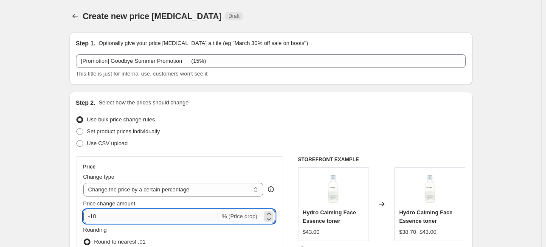
click at [111, 218] on input "-10" at bounding box center [151, 217] width 137 height 14
type input "-15"
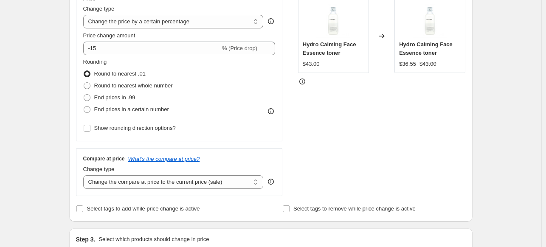
scroll to position [170, 0]
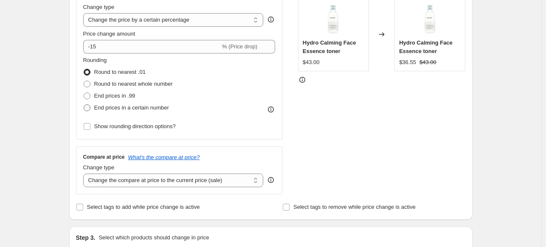
click at [87, 107] on span at bounding box center [87, 108] width 7 height 7
click at [84, 105] on input "End prices in a certain number" at bounding box center [84, 105] width 0 height 0
radio input "true"
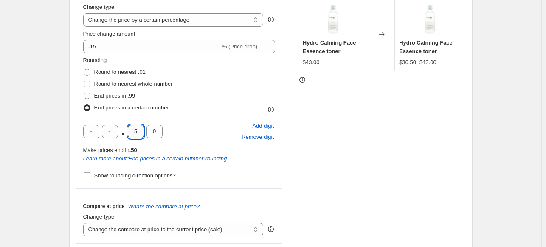
click at [139, 132] on input "5" at bounding box center [136, 132] width 16 height 14
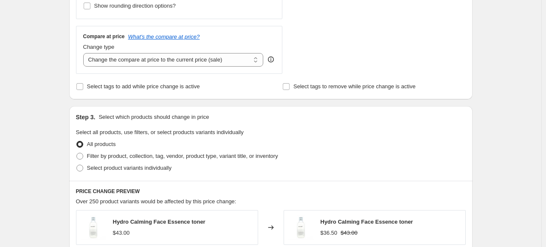
scroll to position [425, 0]
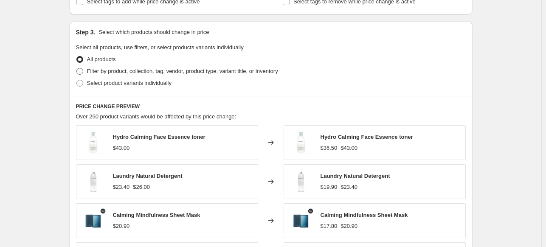
click at [94, 71] on span "Filter by product, collection, tag, vendor, product type, variant title, or inv…" at bounding box center [182, 71] width 191 height 6
click at [77, 68] on input "Filter by product, collection, tag, vendor, product type, variant title, or inv…" at bounding box center [76, 68] width 0 height 0
radio input "true"
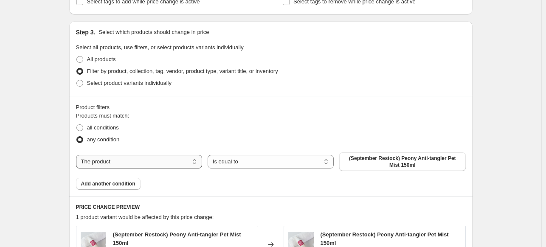
click at [170, 161] on select "The product The product's collection The product's tag The product's vendor The…" at bounding box center [139, 162] width 126 height 14
select select "vendor"
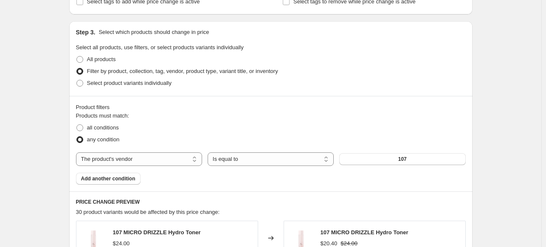
click at [366, 159] on button "107" at bounding box center [402, 159] width 126 height 12
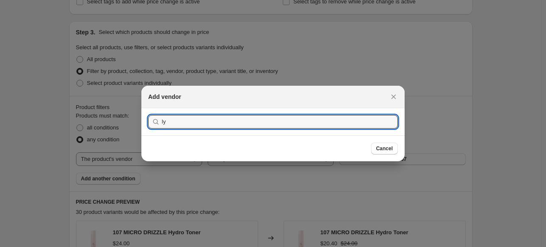
type input "l"
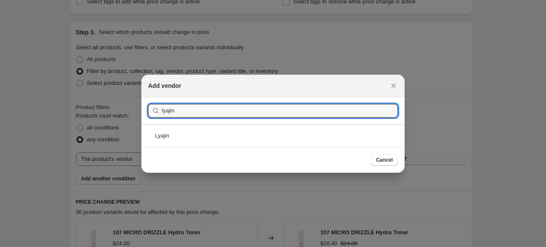
type input "lyajin"
click at [186, 136] on div "Lyajin" at bounding box center [272, 135] width 263 height 23
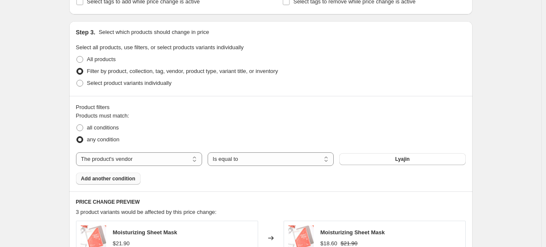
click at [116, 184] on button "Add another condition" at bounding box center [108, 179] width 65 height 12
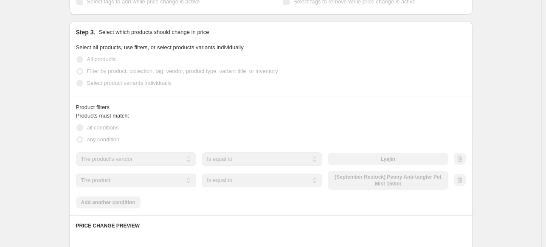
click at [127, 204] on div "Products must match: all conditions any condition The product The product's col…" at bounding box center [271, 160] width 390 height 97
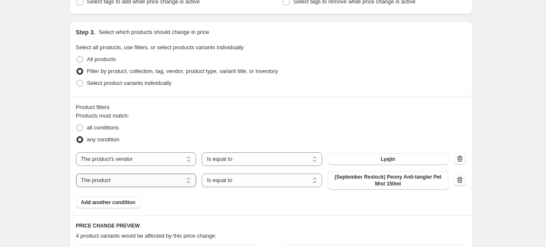
click at [147, 182] on select "The product The product's collection The product's tag The product's vendor The…" at bounding box center [136, 181] width 121 height 14
select select "vendor"
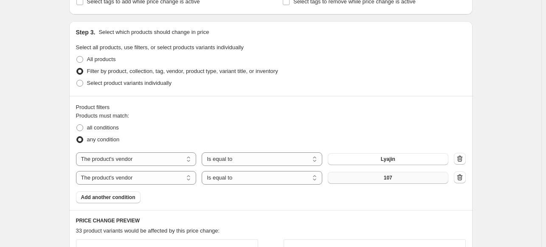
click at [396, 176] on button "107" at bounding box center [388, 178] width 121 height 12
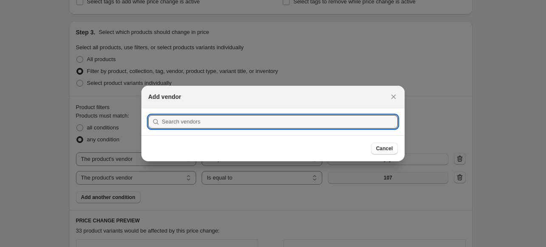
scroll to position [0, 0]
type input "s"
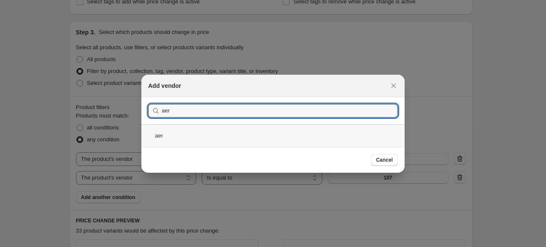
type input "aer"
click at [201, 140] on div "aer" at bounding box center [272, 135] width 263 height 23
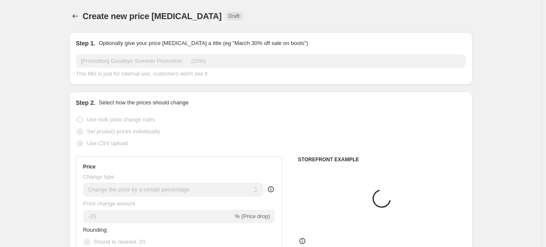
scroll to position [425, 0]
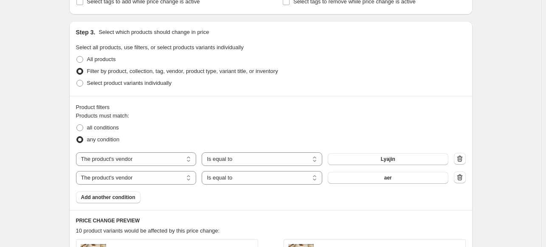
click at [128, 199] on span "Add another condition" at bounding box center [108, 197] width 54 height 7
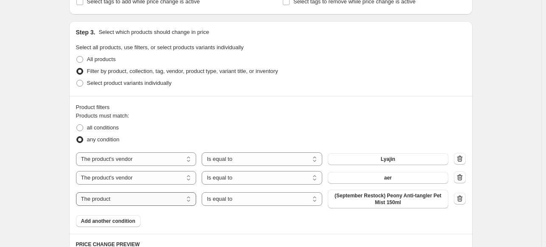
drag, startPoint x: 153, startPoint y: 198, endPoint x: 151, endPoint y: 194, distance: 5.0
click at [153, 199] on select "The product The product's collection The product's tag The product's vendor The…" at bounding box center [136, 199] width 121 height 14
select select "vendor"
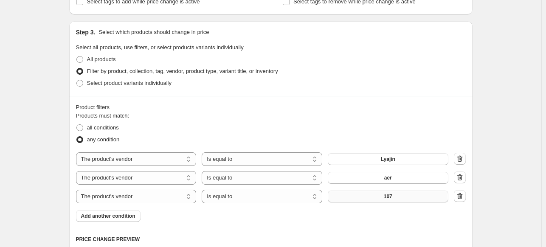
click at [384, 193] on button "107" at bounding box center [388, 197] width 121 height 12
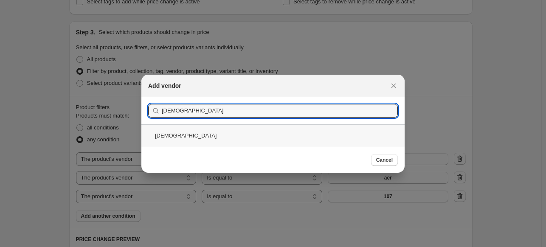
type input "sunnicorn"
click at [184, 138] on div "sunnicorn" at bounding box center [272, 135] width 263 height 23
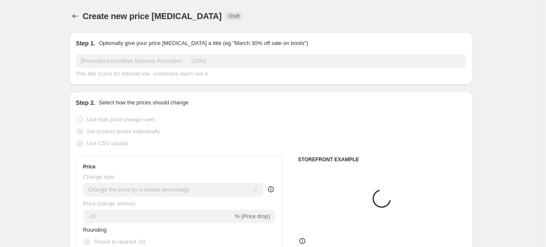
scroll to position [425, 0]
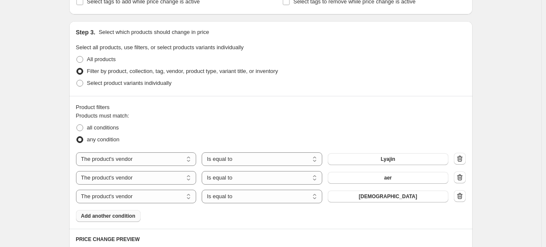
click at [116, 222] on button "Add another condition" at bounding box center [108, 216] width 65 height 12
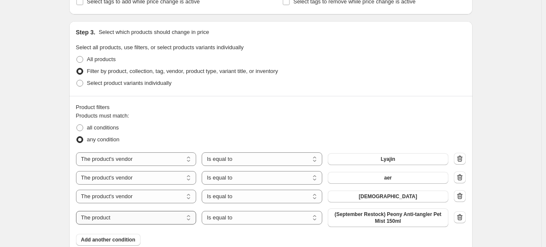
click at [152, 224] on select "The product The product's collection The product's tag The product's vendor The…" at bounding box center [136, 218] width 121 height 14
select select "vendor"
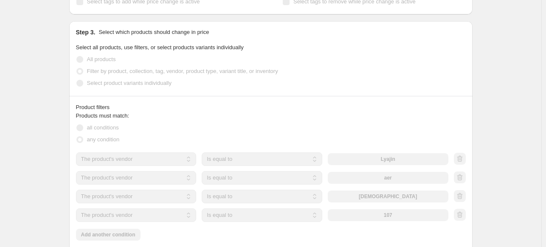
click at [390, 221] on div "The product The product's collection The product's tag The product's vendor The…" at bounding box center [262, 216] width 373 height 14
click at [394, 219] on button "107" at bounding box center [388, 215] width 121 height 12
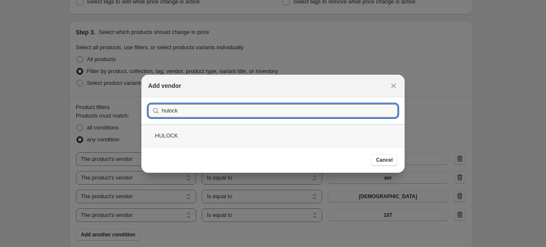
type input "hulock"
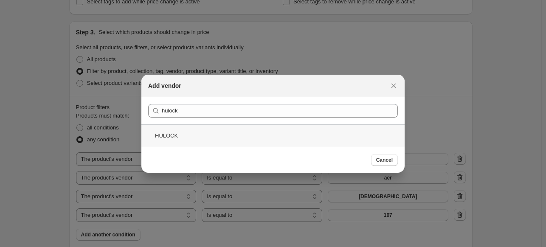
click at [202, 133] on div "HULOCK" at bounding box center [272, 135] width 263 height 23
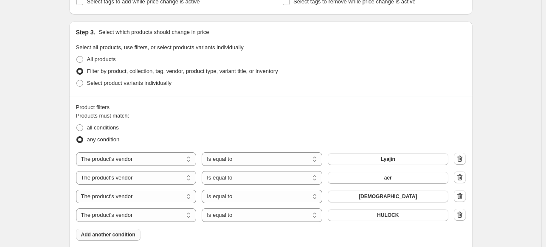
click at [129, 233] on span "Add another condition" at bounding box center [108, 235] width 54 height 7
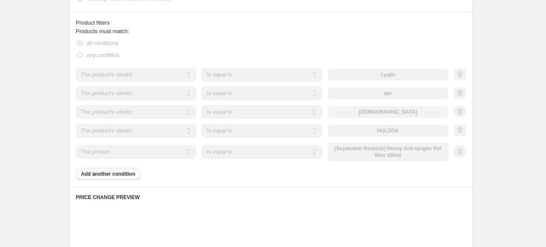
scroll to position [510, 0]
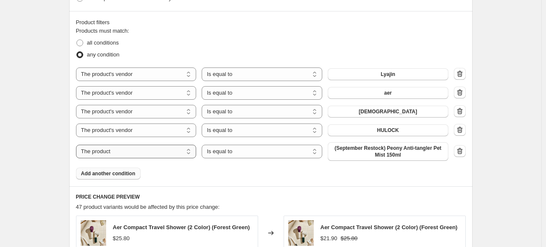
click at [102, 153] on select "The product The product's collection The product's tag The product's vendor The…" at bounding box center [136, 152] width 121 height 14
select select "vendor"
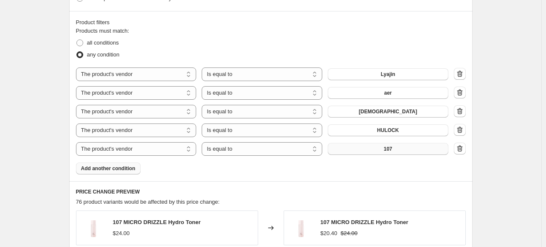
click at [405, 153] on button "107" at bounding box center [388, 149] width 121 height 12
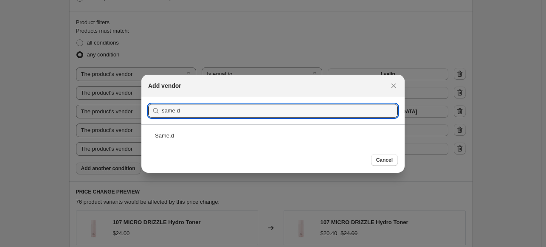
type input "same.d"
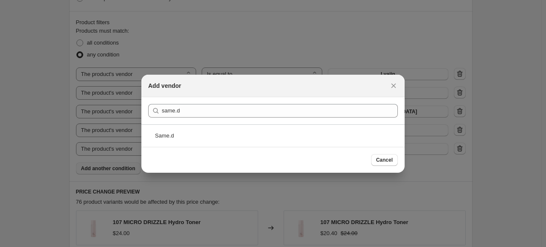
click at [172, 138] on div "Same.d" at bounding box center [272, 135] width 263 height 23
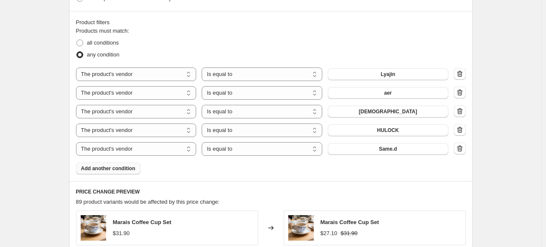
click at [128, 173] on button "Add another condition" at bounding box center [108, 169] width 65 height 12
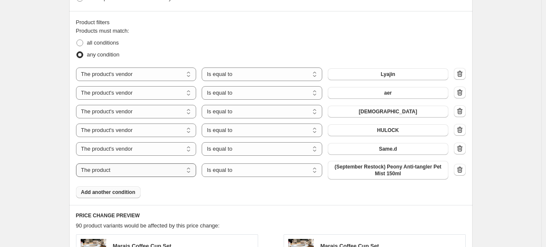
click at [131, 176] on select "The product The product's collection The product's tag The product's vendor The…" at bounding box center [136, 171] width 121 height 14
select select "vendor"
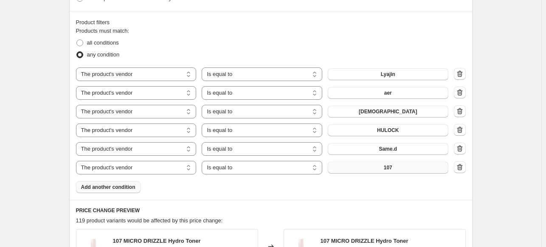
click at [378, 168] on button "107" at bounding box center [388, 168] width 121 height 12
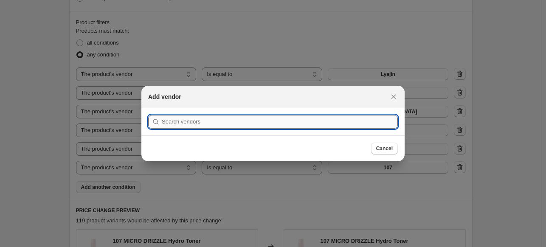
click at [189, 122] on input ":r10n:" at bounding box center [280, 122] width 236 height 14
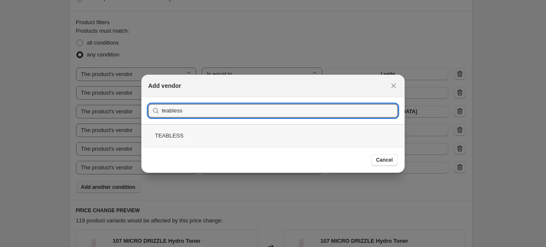
type input "teabless"
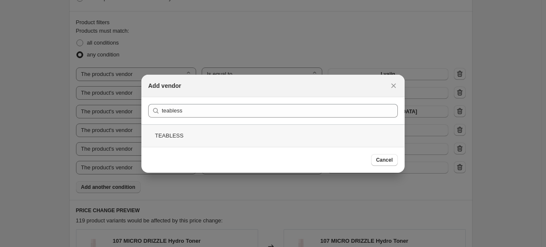
click at [178, 138] on div "TEABLESS" at bounding box center [272, 135] width 263 height 23
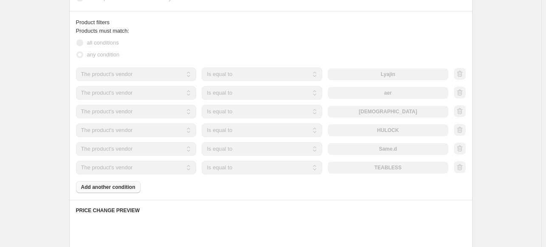
click at [43, 161] on div "Create new price change job. This page is ready Create new price change job Dra…" at bounding box center [271, 34] width 542 height 1088
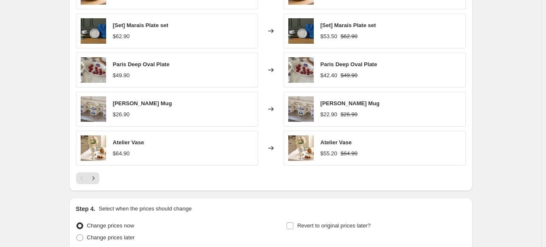
scroll to position [839, 0]
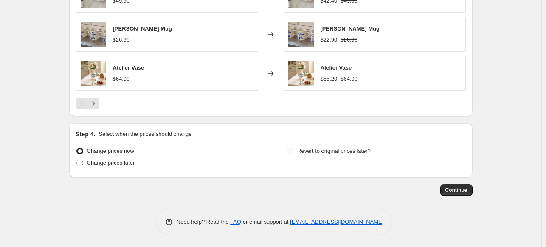
click at [342, 151] on span "Revert to original prices later?" at bounding box center [333, 151] width 73 height 6
click at [294, 151] on input "Revert to original prices later?" at bounding box center [290, 151] width 7 height 7
checkbox input "true"
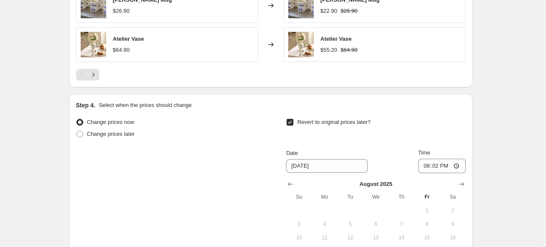
scroll to position [924, 0]
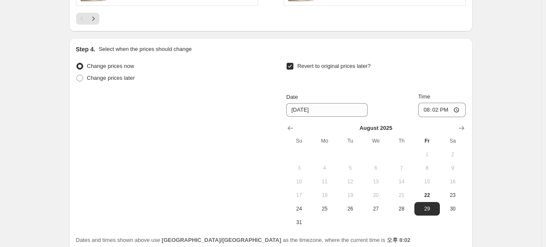
drag, startPoint x: 331, startPoint y: 210, endPoint x: 369, endPoint y: 149, distance: 71.8
click at [330, 210] on span "25" at bounding box center [325, 209] width 19 height 7
type input "8/25/2025"
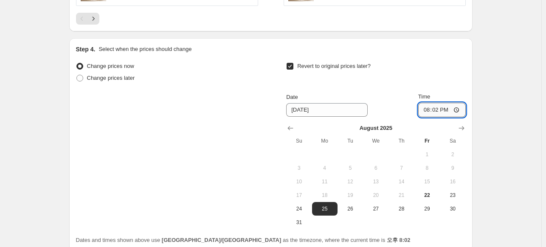
click at [438, 110] on input "20:02" at bounding box center [442, 110] width 48 height 14
type input "17:00"
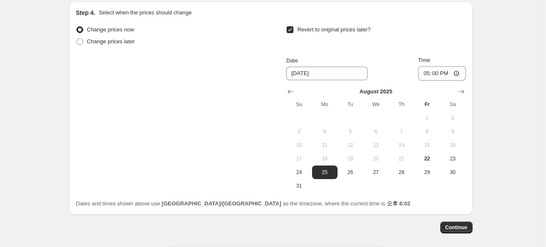
scroll to position [998, 0]
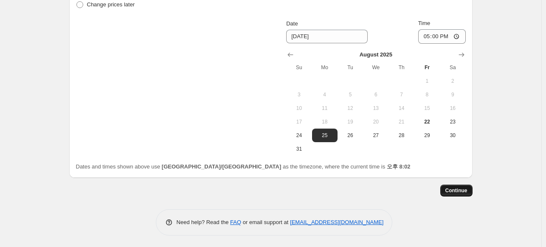
click at [452, 187] on span "Continue" at bounding box center [457, 190] width 22 height 7
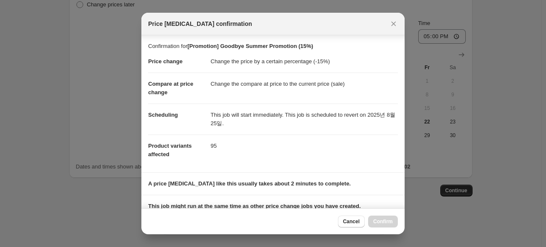
scroll to position [118, 0]
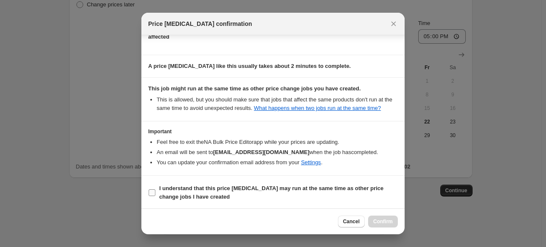
click at [360, 192] on span "I understand that this price change job may run at the same time as other price…" at bounding box center [278, 192] width 239 height 17
click at [155, 192] on input "I understand that this price change job may run at the same time as other price…" at bounding box center [152, 192] width 7 height 7
checkbox input "true"
click at [387, 226] on button "Confirm" at bounding box center [383, 222] width 30 height 12
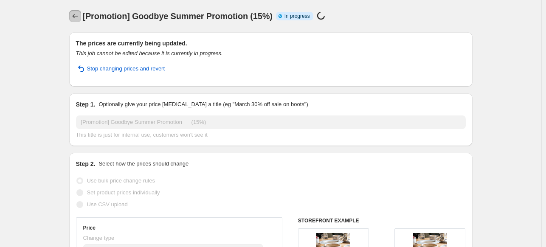
click at [76, 14] on icon "Price change jobs" at bounding box center [75, 16] width 8 height 8
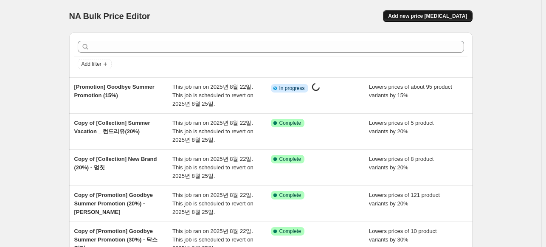
click at [444, 12] on button "Add new price change job" at bounding box center [427, 16] width 89 height 12
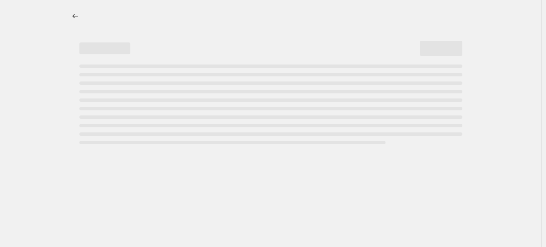
select select "percentage"
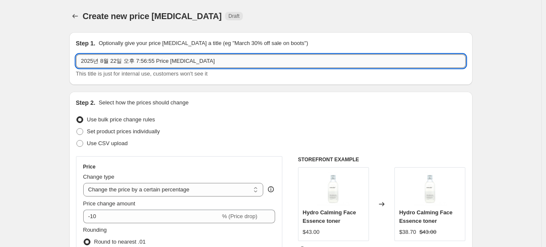
click at [164, 57] on input "2025년 8월 22일 오후 7:56:55 Price change job" at bounding box center [271, 61] width 390 height 14
paste input "text"
click at [102, 57] on input "text" at bounding box center [271, 61] width 390 height 14
paste input "[Promotion] Goodbye Summer Promotion"
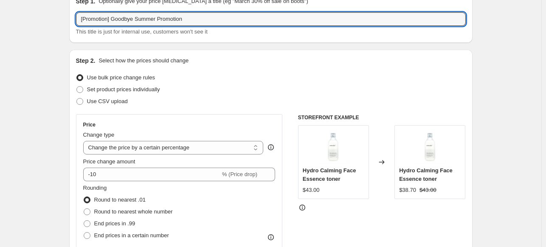
scroll to position [42, 0]
type input "[Promotion] Goodbye Summer Promotion"
click at [143, 89] on span "Set product prices individually" at bounding box center [123, 89] width 73 height 6
click at [77, 86] on input "Set product prices individually" at bounding box center [76, 86] width 0 height 0
radio input "true"
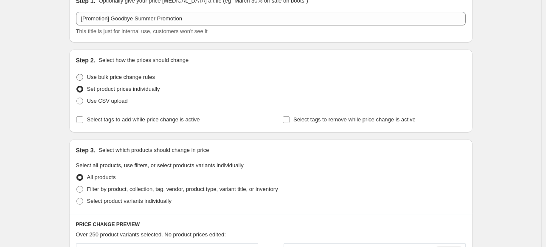
click at [90, 82] on label "Use bulk price change rules" at bounding box center [115, 77] width 79 height 12
click at [77, 74] on input "Use bulk price change rules" at bounding box center [76, 74] width 0 height 0
radio input "true"
select select "percentage"
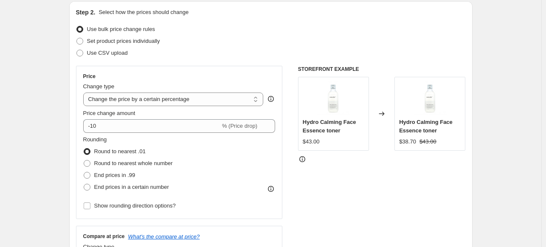
scroll to position [127, 0]
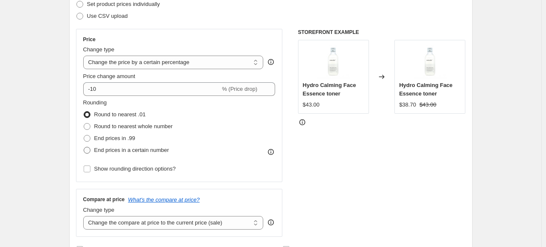
click at [86, 153] on label "End prices in a certain number" at bounding box center [126, 150] width 86 height 12
click at [84, 147] on input "End prices in a certain number" at bounding box center [84, 147] width 0 height 0
radio input "true"
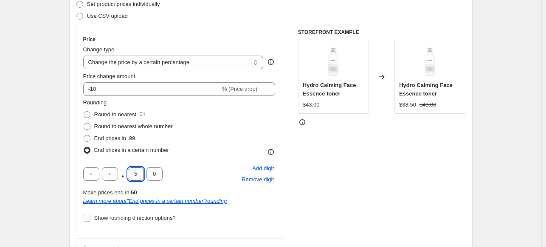
click at [140, 173] on input "5" at bounding box center [136, 174] width 16 height 14
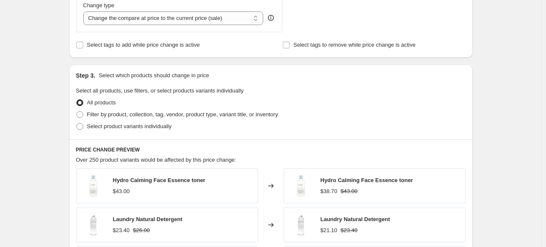
scroll to position [382, 0]
click at [132, 114] on span "Filter by product, collection, tag, vendor, product type, variant title, or inv…" at bounding box center [182, 113] width 191 height 6
click at [77, 111] on input "Filter by product, collection, tag, vendor, product type, variant title, or inv…" at bounding box center [76, 110] width 0 height 0
radio input "true"
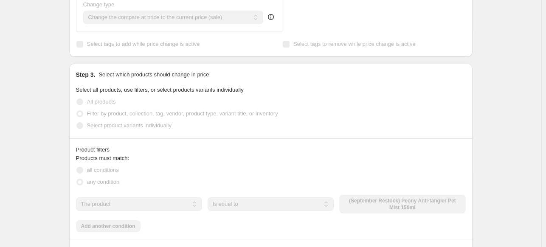
scroll to position [467, 0]
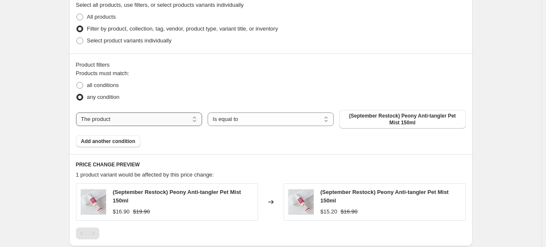
click at [124, 113] on select "The product The product's collection The product's tag The product's vendor The…" at bounding box center [139, 120] width 126 height 14
select select "vendor"
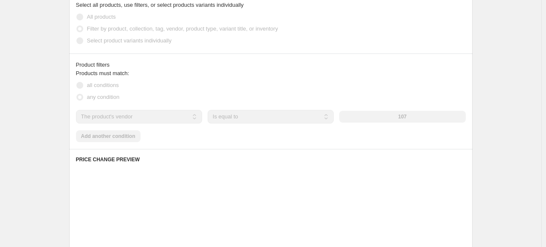
click at [438, 110] on div "The product The product's collection The product's tag The product's vendor The…" at bounding box center [271, 117] width 390 height 14
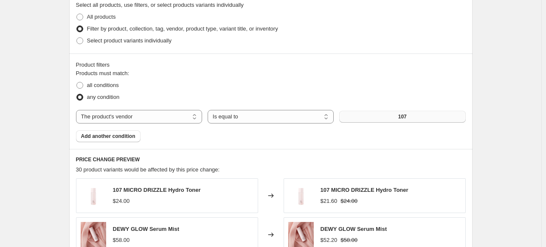
click at [431, 116] on button "107" at bounding box center [402, 117] width 126 height 12
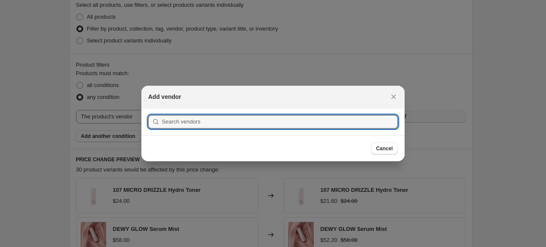
scroll to position [0, 0]
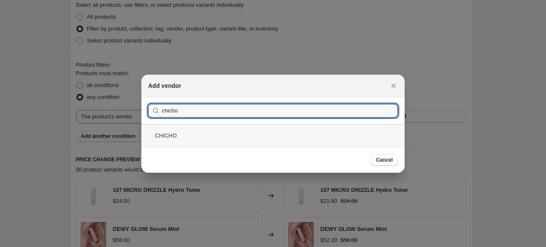
type input "chicho"
click at [222, 144] on div "CHICHO" at bounding box center [272, 135] width 263 height 23
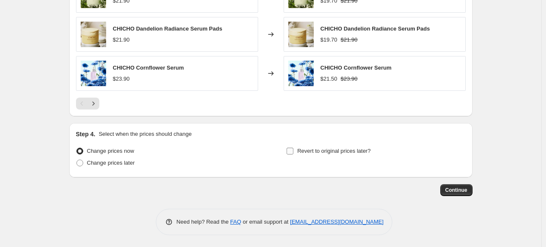
click at [345, 149] on span "Revert to original prices later?" at bounding box center [333, 151] width 73 height 6
click at [294, 149] on input "Revert to original prices later?" at bounding box center [290, 151] width 7 height 7
checkbox input "true"
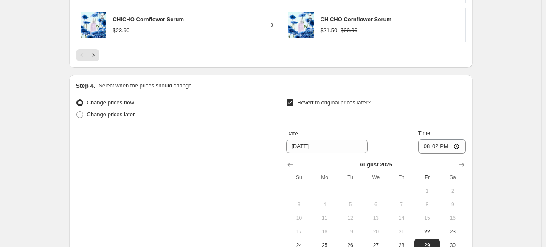
scroll to position [831, 0]
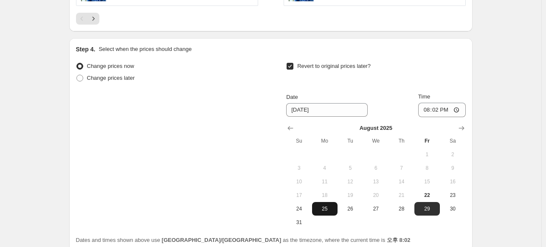
click at [326, 206] on span "25" at bounding box center [325, 209] width 19 height 7
type input "8/25/2025"
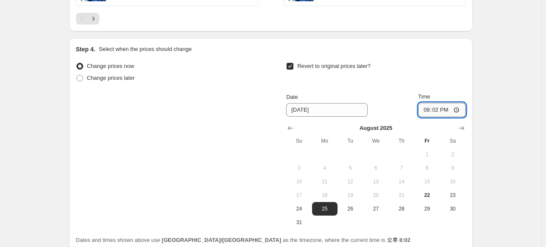
click at [436, 110] on input "20:02" at bounding box center [442, 110] width 48 height 14
type input "17:00"
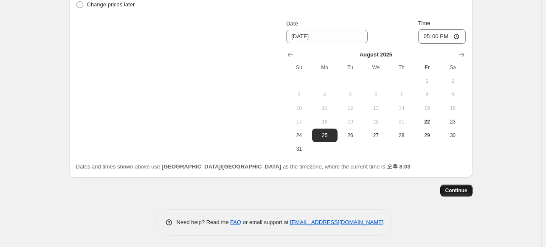
click at [456, 195] on button "Continue" at bounding box center [457, 191] width 32 height 12
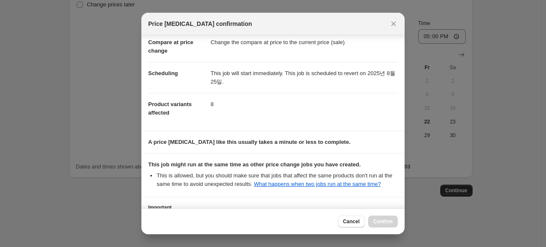
scroll to position [118, 0]
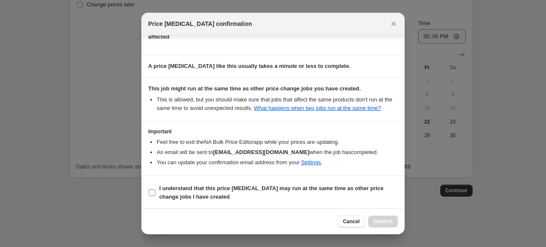
click at [212, 186] on b "I understand that this price change job may run at the same time as other price…" at bounding box center [271, 192] width 224 height 15
click at [155, 189] on input "I understand that this price change job may run at the same time as other price…" at bounding box center [152, 192] width 7 height 7
checkbox input "true"
click at [372, 219] on button "Confirm" at bounding box center [383, 222] width 30 height 12
type input "[Promotion] Goodbye Summer Promotion"
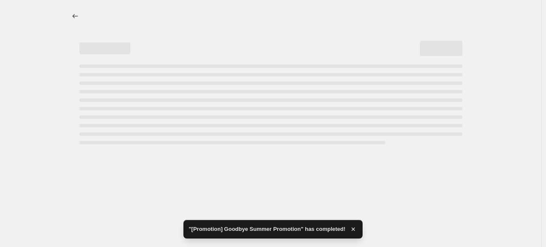
select select "percentage"
select select "vendor"
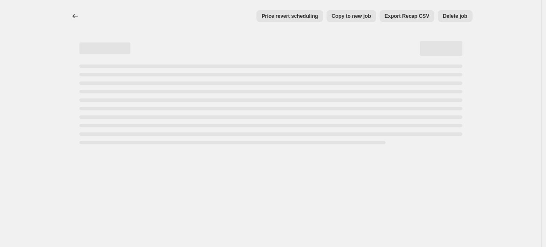
select select "percentage"
select select "vendor"
